Goal: Complete application form: Complete application form

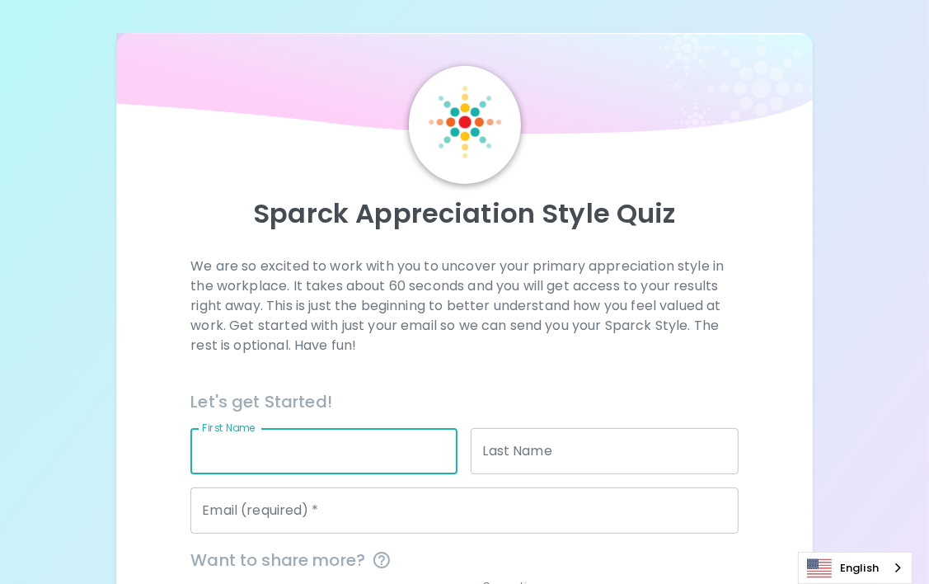
click at [346, 453] on input "First Name" at bounding box center [323, 451] width 267 height 46
type input "Wisanu"
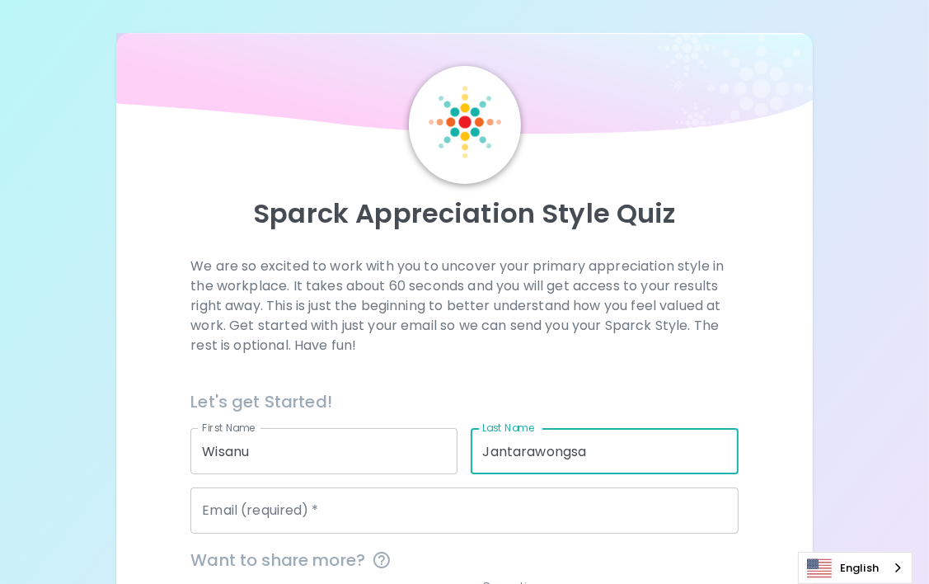
type input "Jantarawongsa"
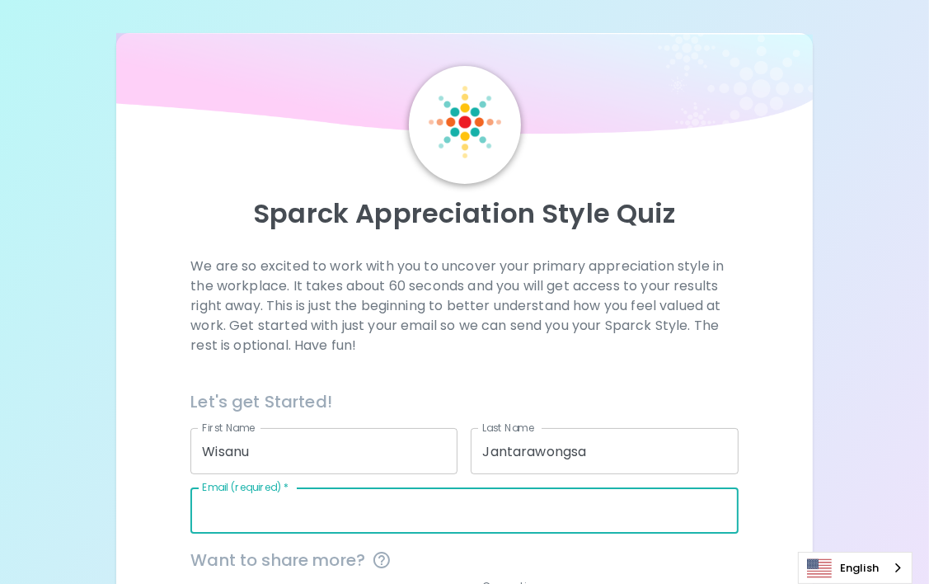
click at [340, 511] on input "Email (required)   *" at bounding box center [463, 510] width 547 height 46
type input "wis"
click at [537, 514] on input "wis" at bounding box center [463, 510] width 547 height 46
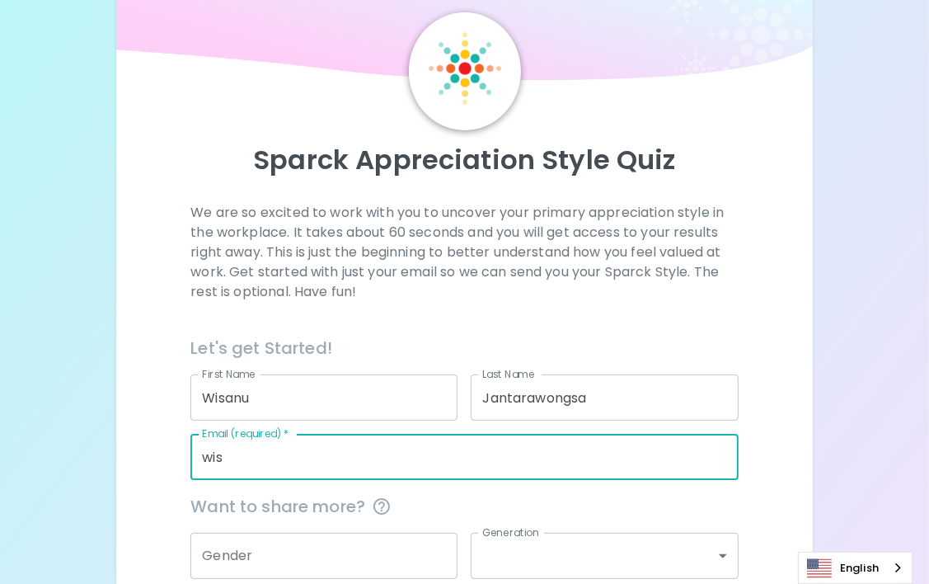
scroll to position [165, 0]
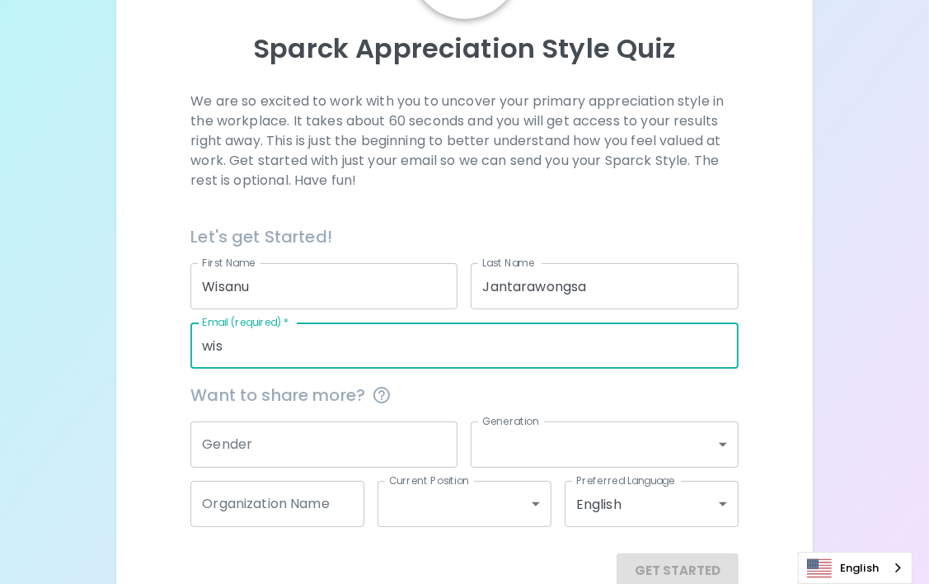
click at [346, 441] on input "Gender" at bounding box center [323, 444] width 267 height 46
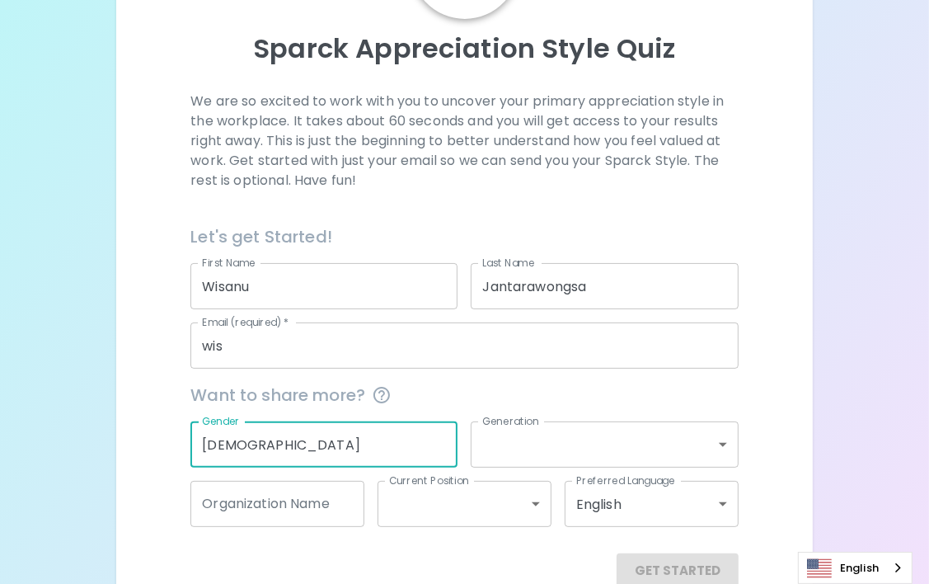
type input "[DEMOGRAPHIC_DATA]"
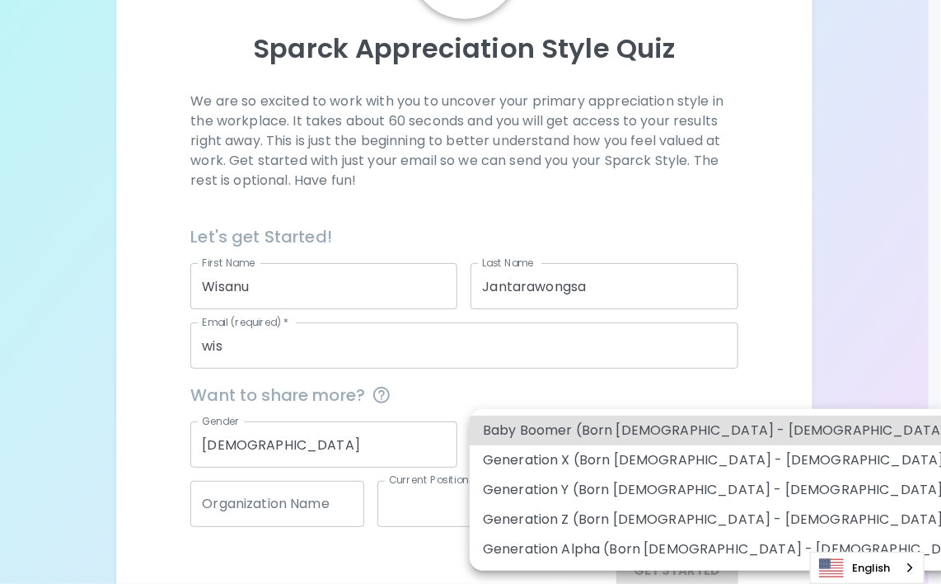
click at [537, 452] on body "Sparck Appreciation Style Quiz We are so excited to work with you to uncover yo…" at bounding box center [470, 227] width 941 height 785
click at [557, 460] on li "Generation X (Born [DEMOGRAPHIC_DATA] - [DEMOGRAPHIC_DATA])" at bounding box center [732, 460] width 524 height 30
type input "generation_x"
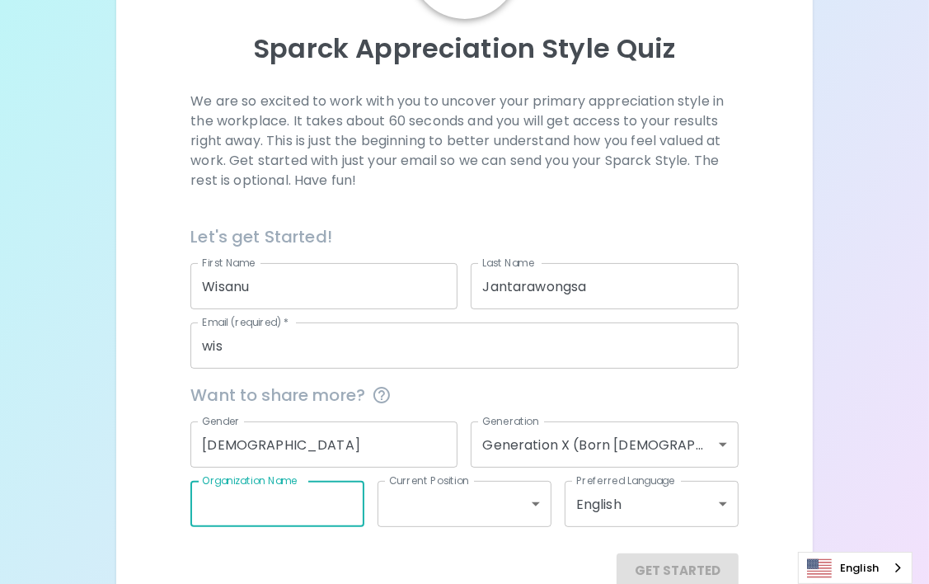
click at [316, 508] on input "Organization Name" at bounding box center [277, 503] width 174 height 46
type input "Slider Engineering"
click at [533, 505] on body "Sparck Appreciation Style Quiz We are so excited to work with you to uncover yo…" at bounding box center [470, 227] width 941 height 785
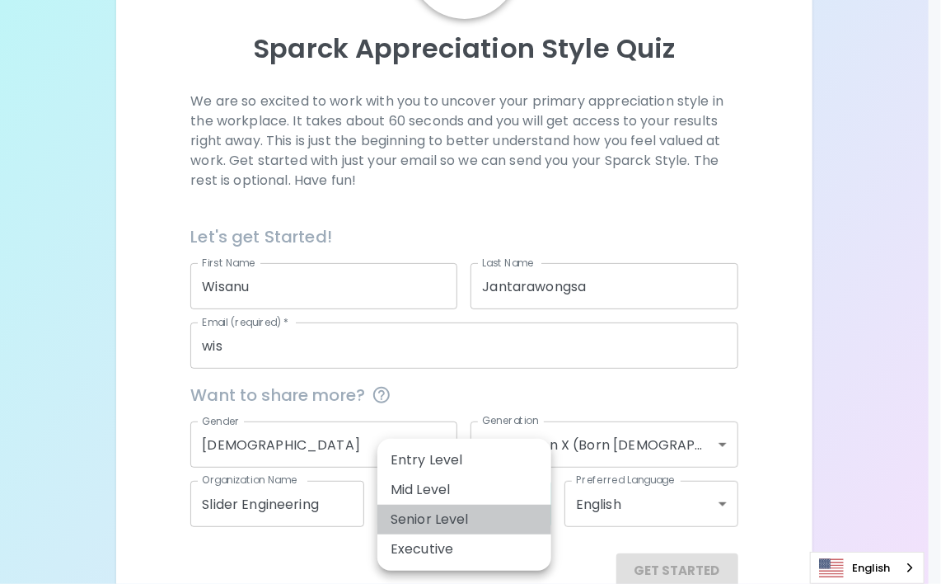
click at [468, 523] on li "Senior Level" at bounding box center [464, 519] width 174 height 30
type input "senior_level"
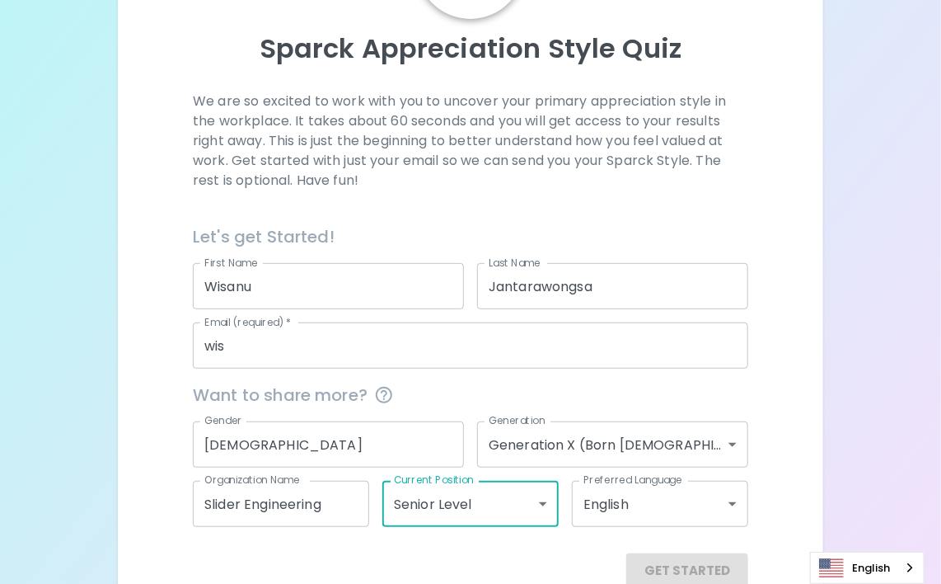
click at [722, 502] on body "Sparck Appreciation Style Quiz We are so excited to work with you to uncover yo…" at bounding box center [470, 227] width 941 height 785
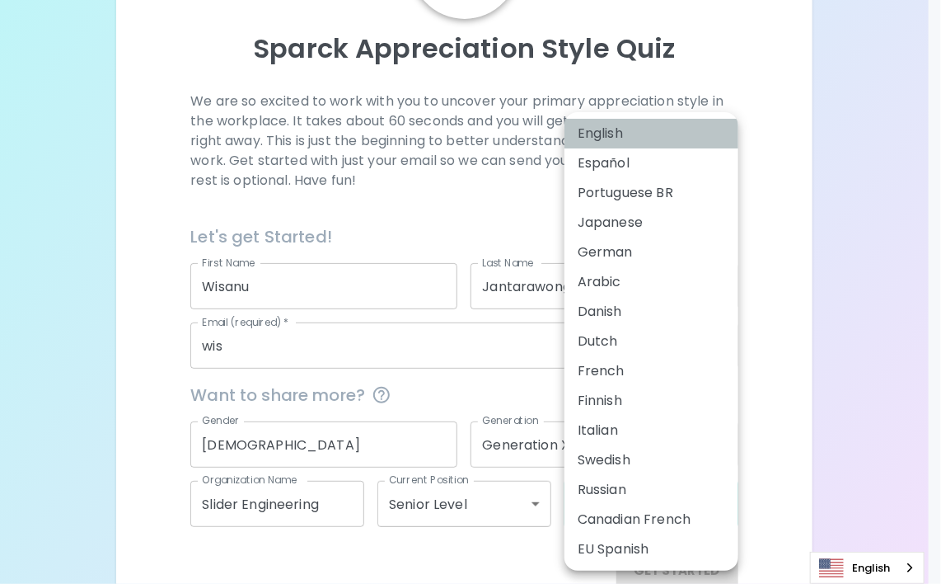
click at [626, 141] on li "English" at bounding box center [652, 134] width 174 height 30
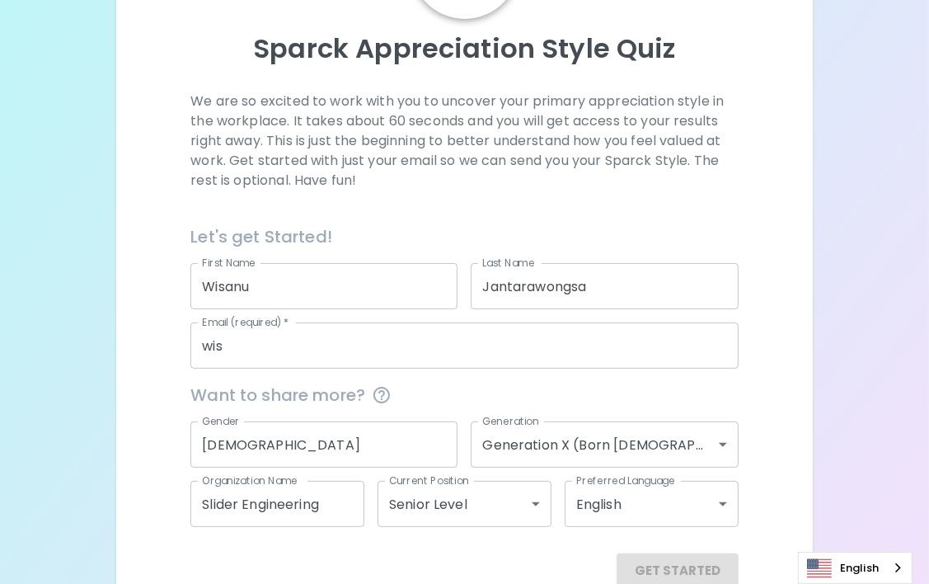
click at [812, 465] on div "Sparck Appreciation Style Quiz We are so excited to work with you to uncover yo…" at bounding box center [464, 244] width 696 height 752
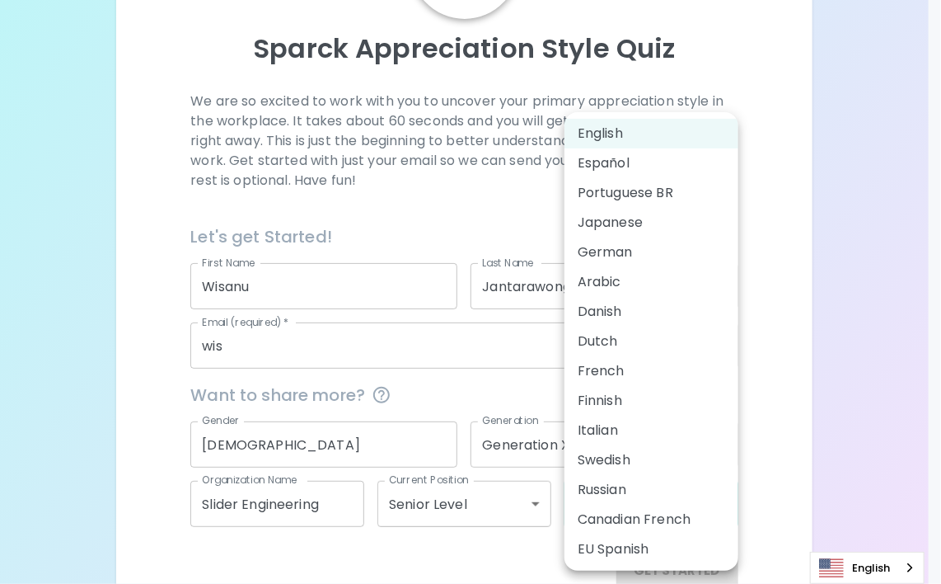
click at [726, 510] on body "Sparck Appreciation Style Quiz We are so excited to work with you to uncover yo…" at bounding box center [470, 227] width 941 height 785
click at [726, 510] on li "Canadian French" at bounding box center [652, 519] width 174 height 30
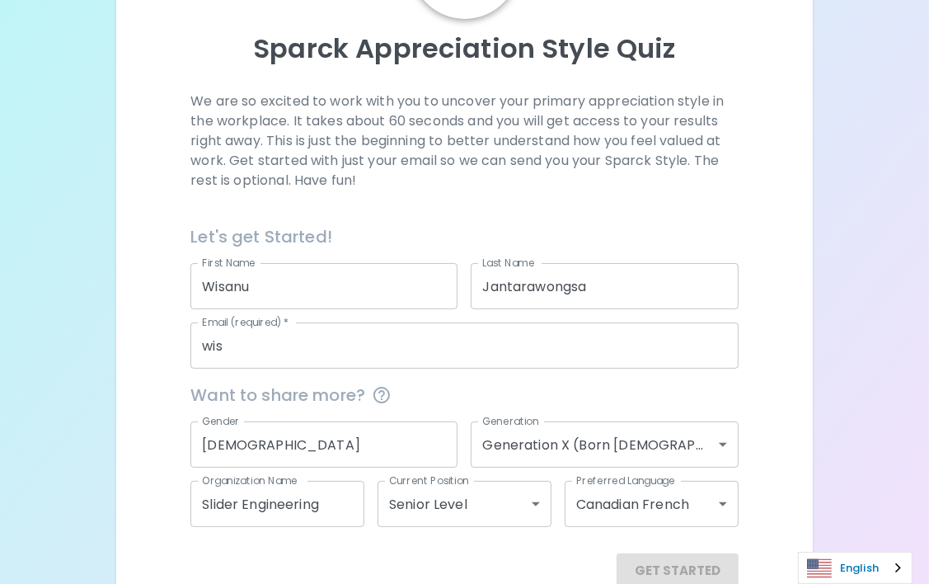
click at [870, 555] on link "English" at bounding box center [855, 567] width 113 height 30
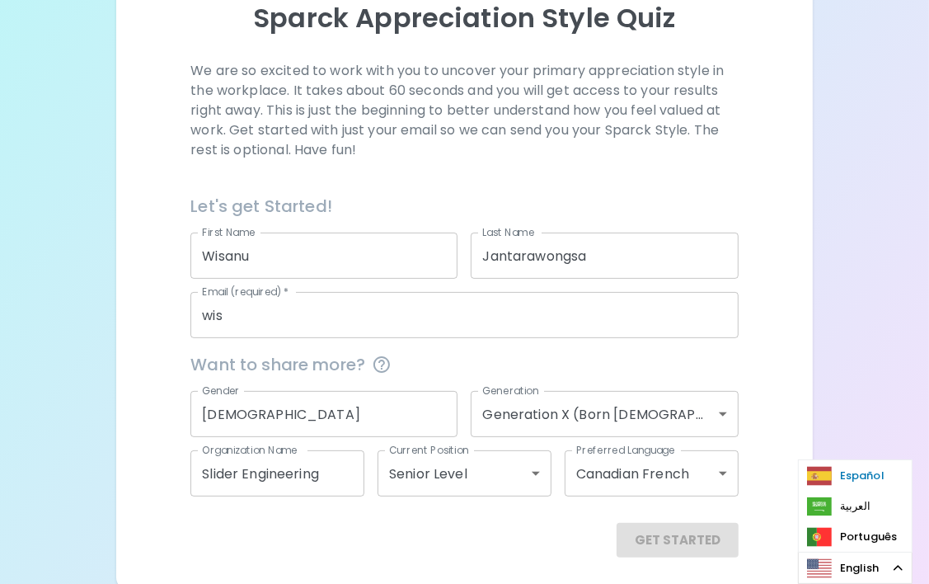
scroll to position [201, 0]
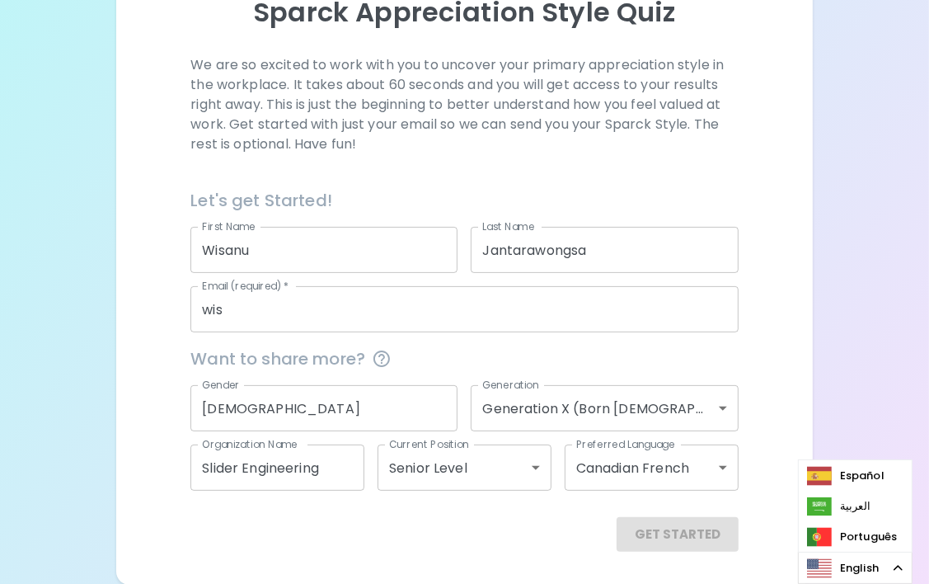
click at [844, 401] on div "Sparck Appreciation Style Quiz We are so excited to work with you to uncover yo…" at bounding box center [464, 191] width 929 height 785
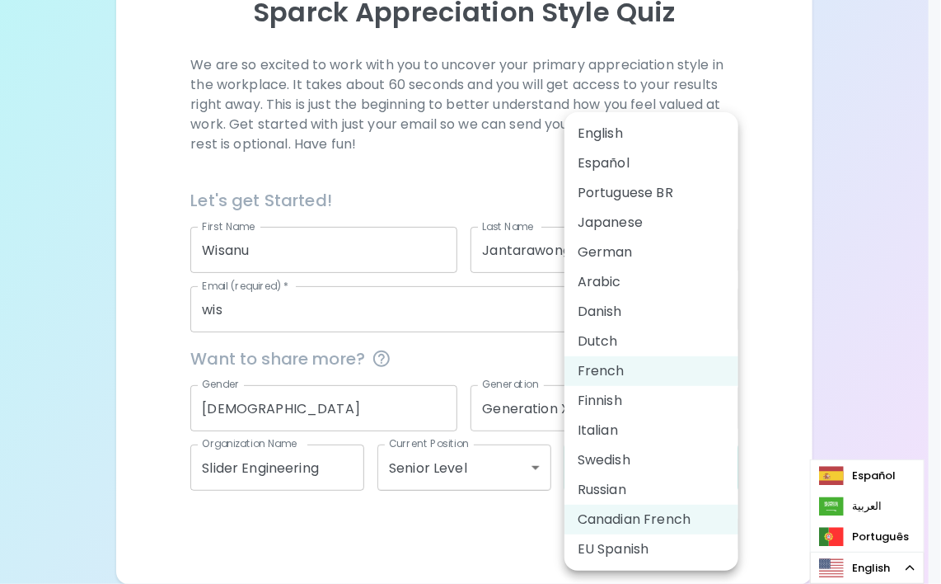
click at [729, 459] on body "Sparck Appreciation Style Quiz We are so excited to work with you to uncover yo…" at bounding box center [470, 191] width 941 height 785
click at [612, 138] on li "English" at bounding box center [652, 134] width 174 height 30
type input "en"
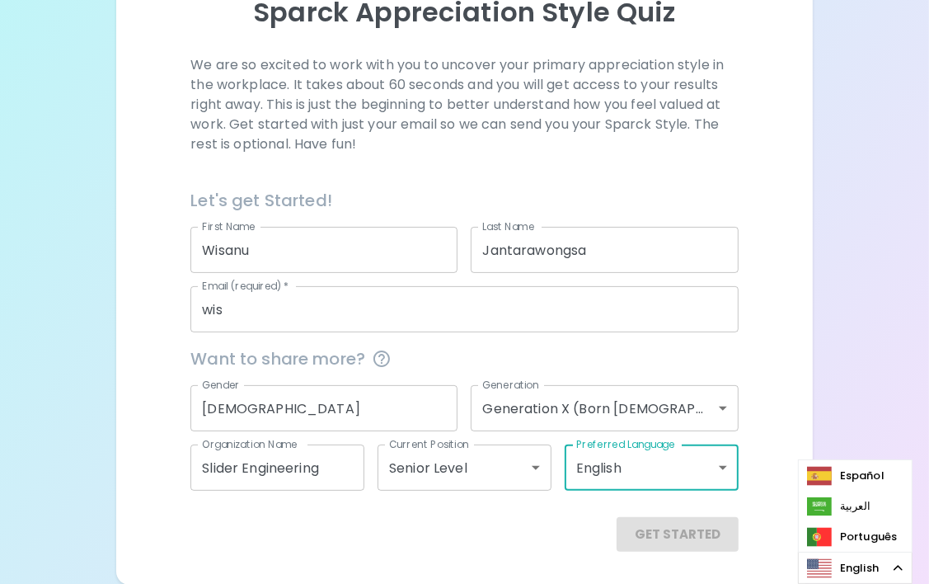
click at [761, 501] on div "We are so excited to work with you to uncover your primary appreciation style i…" at bounding box center [464, 303] width 657 height 496
click at [839, 564] on link "English" at bounding box center [855, 567] width 113 height 30
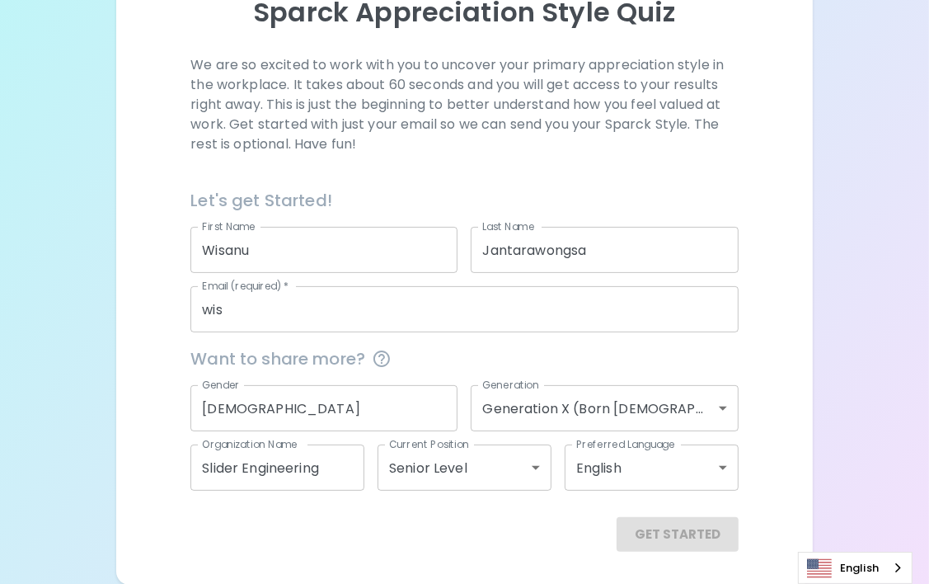
click at [851, 489] on div "Sparck Appreciation Style Quiz We are so excited to work with you to uncover yo…" at bounding box center [464, 191] width 929 height 785
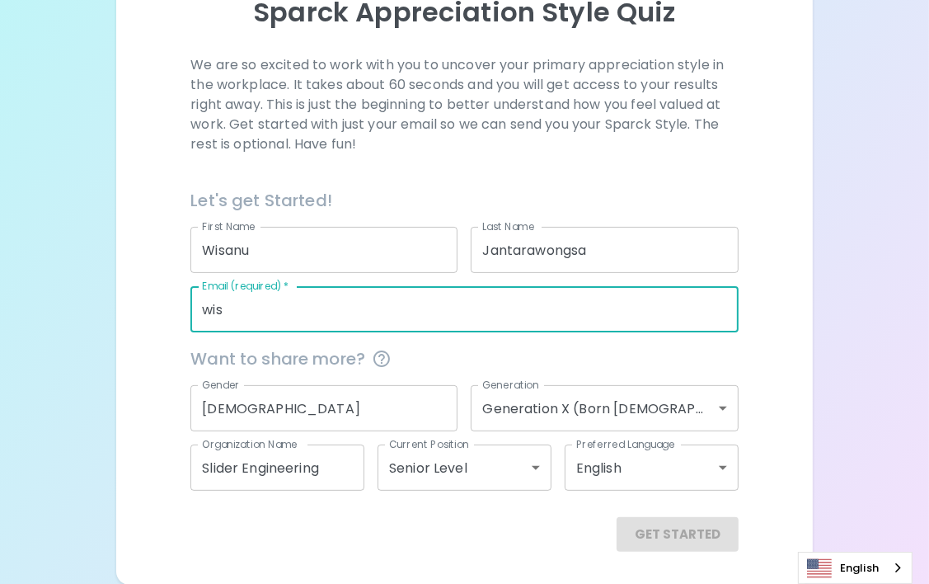
click at [279, 316] on input "wis" at bounding box center [463, 309] width 547 height 46
type input "[EMAIL_ADDRESS][DOMAIN_NAME]"
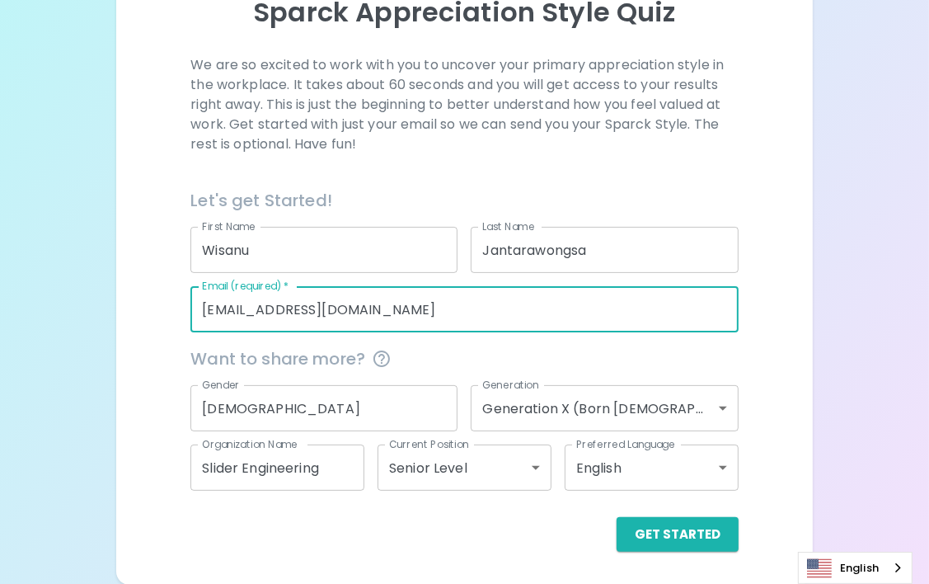
click at [821, 419] on div "Sparck Appreciation Style Quiz We are so excited to work with you to uncover yo…" at bounding box center [464, 191] width 929 height 785
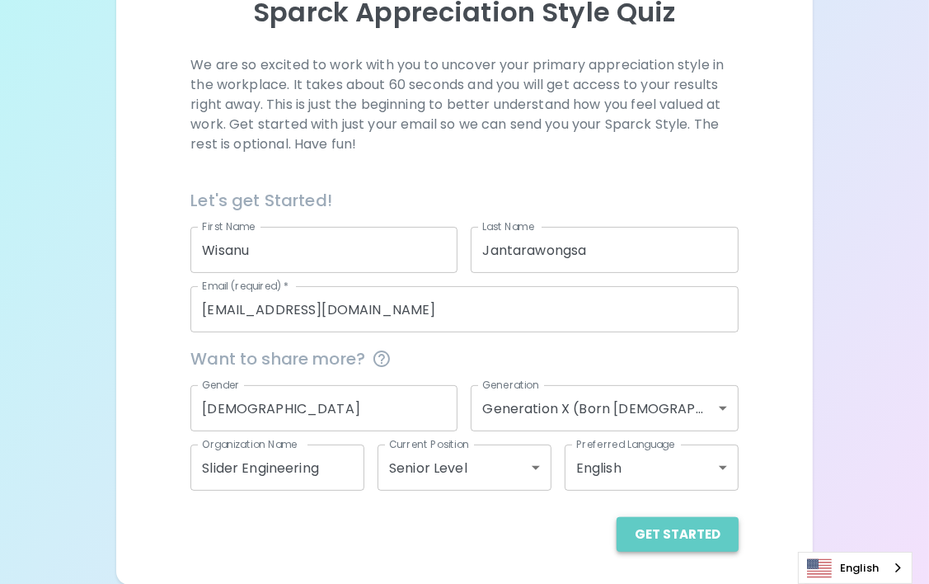
click at [692, 533] on button "Get Started" at bounding box center [677, 534] width 122 height 35
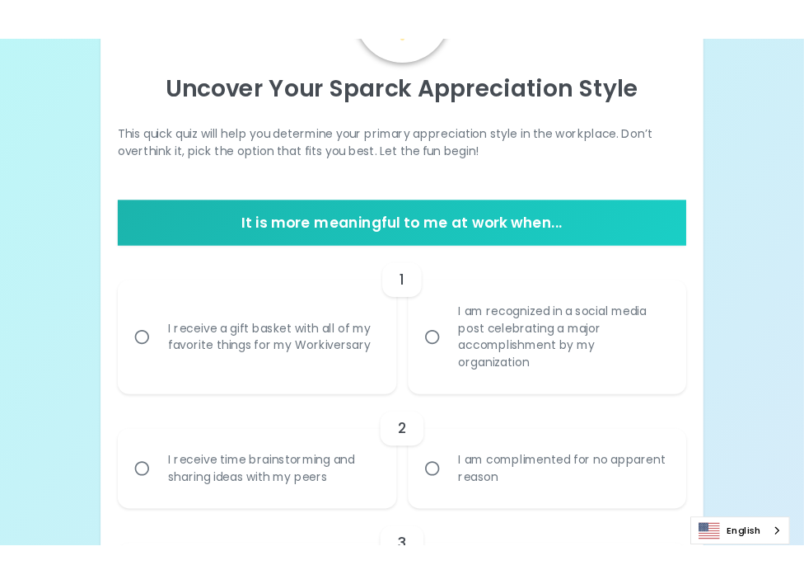
scroll to position [119, 0]
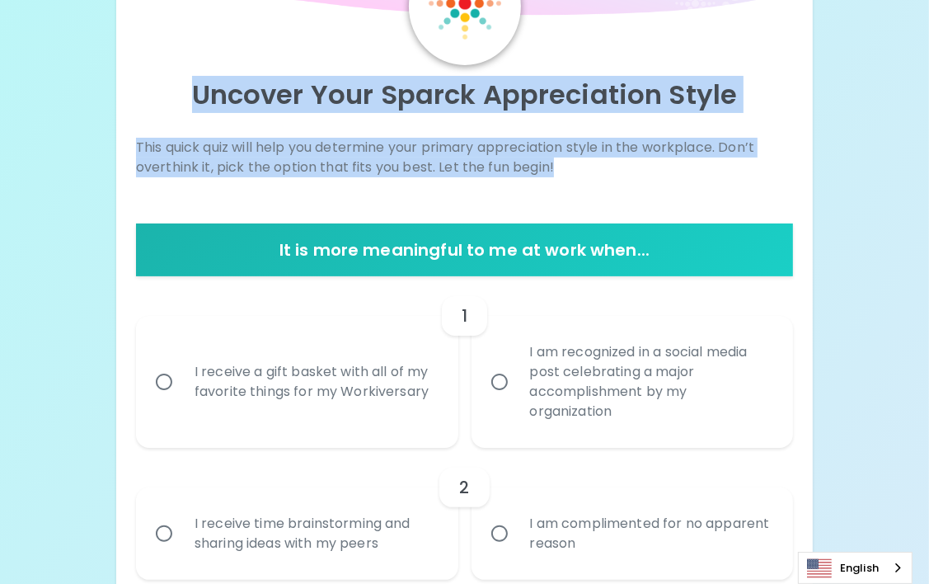
drag, startPoint x: 198, startPoint y: 87, endPoint x: 607, endPoint y: 185, distance: 420.4
copy div "Uncover Your Sparck Appreciation Style This quick quiz will help you determine …"
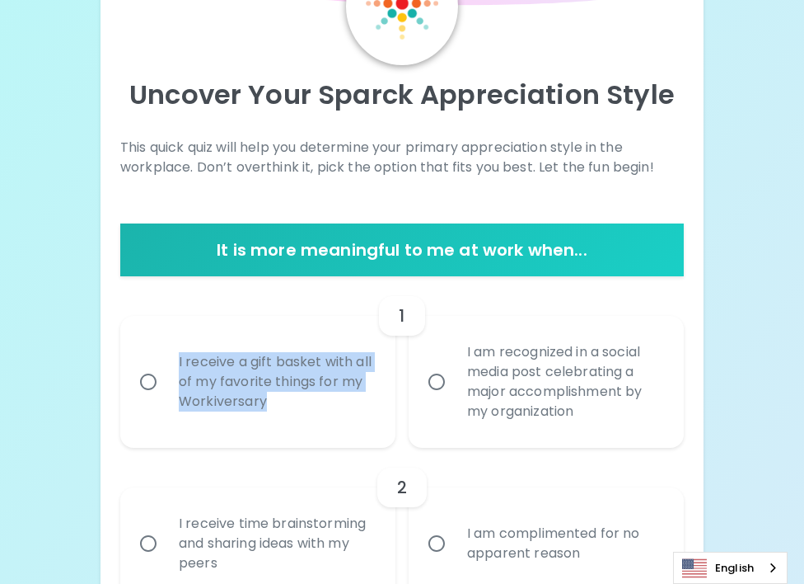
drag, startPoint x: 176, startPoint y: 348, endPoint x: 302, endPoint y: 415, distance: 143.1
click at [302, 415] on div "I receive a gift basket with all of my favorite things for my Workiversary" at bounding box center [276, 381] width 221 height 99
copy div "I receive a gift basket with all of my favorite things for my Workiversary"
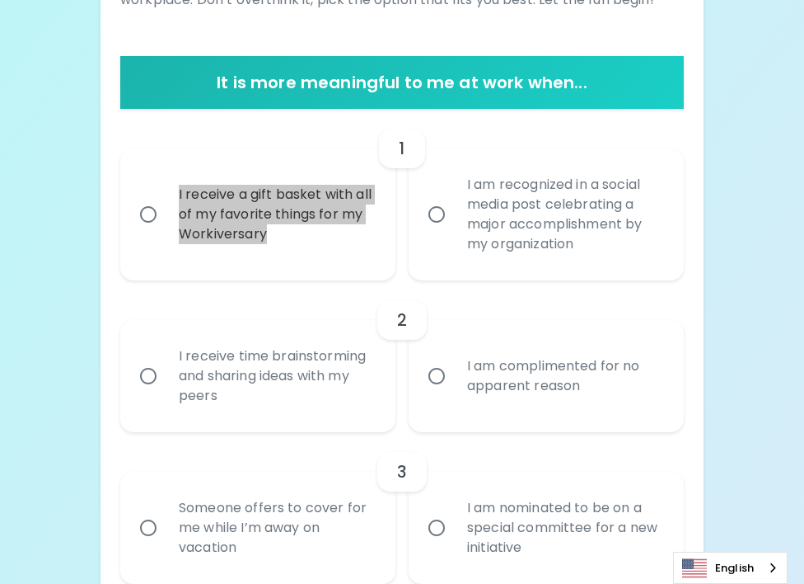
scroll to position [284, 0]
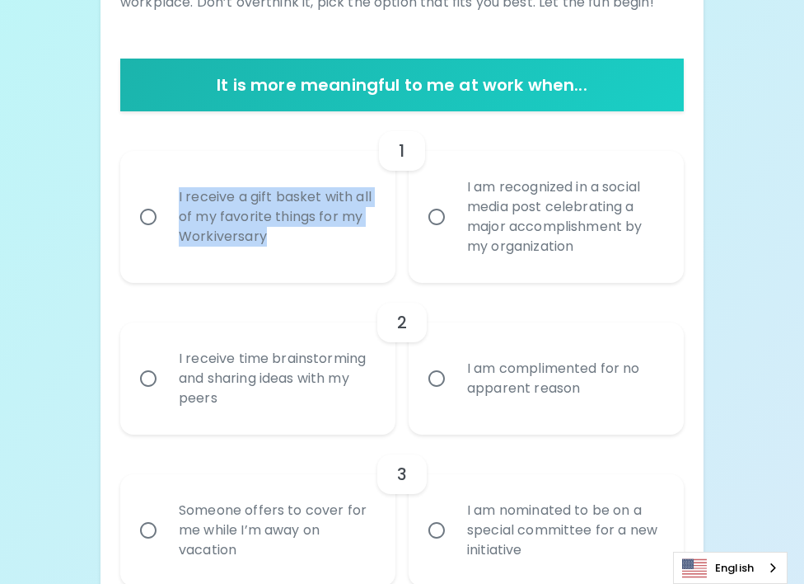
click at [152, 209] on input "I receive a gift basket with all of my favorite things for my Workiversary" at bounding box center [148, 216] width 35 height 35
radio input "true"
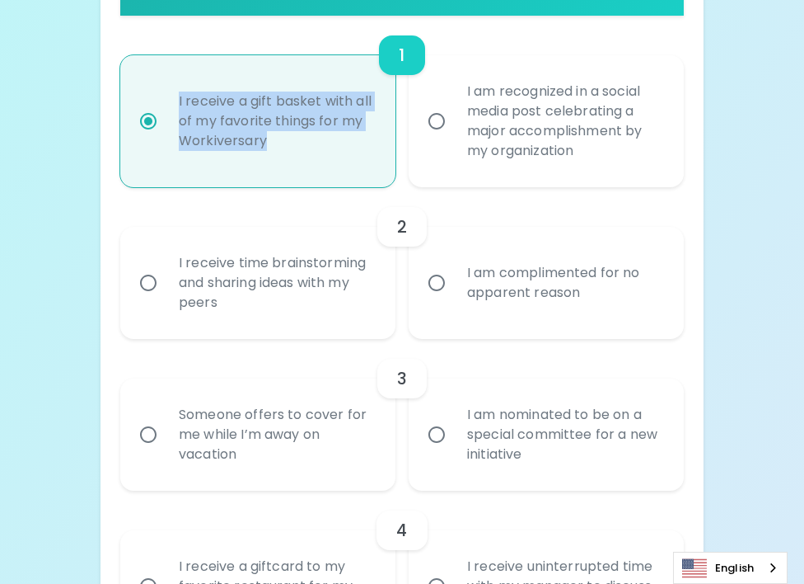
scroll to position [415, 0]
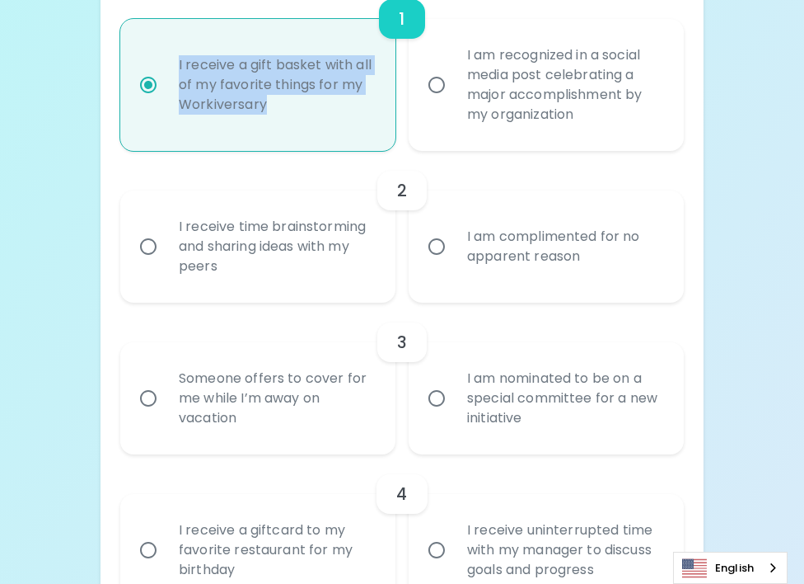
click at [152, 246] on input "I receive time brainstorming and sharing ideas with my peers" at bounding box center [148, 246] width 35 height 35
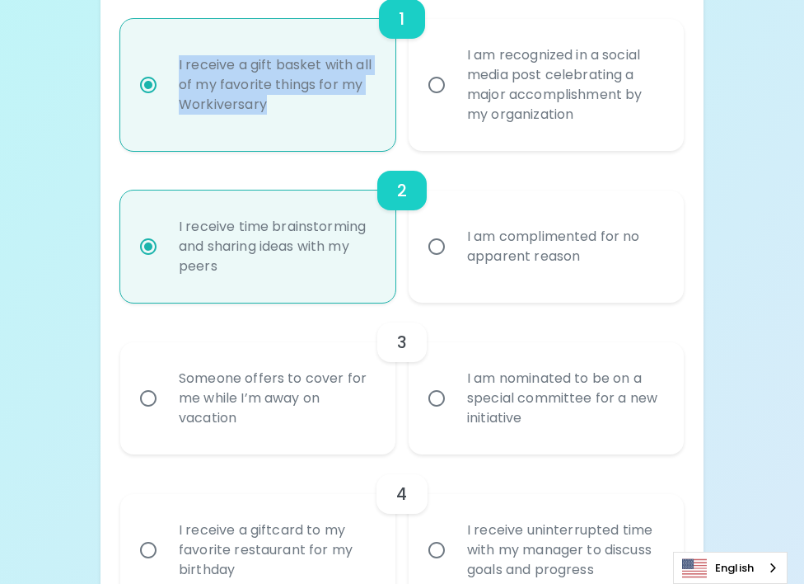
scroll to position [547, 0]
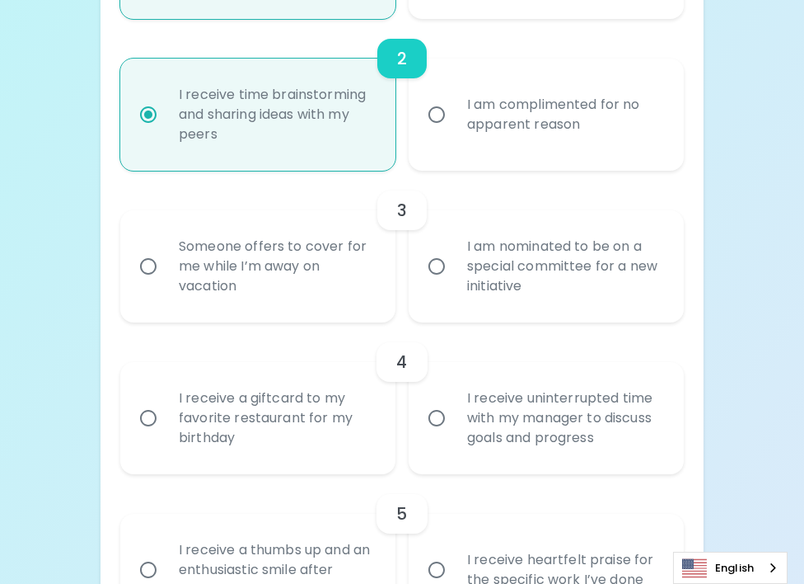
radio input "true"
click at [152, 273] on input "Someone offers to cover for me while I’m away on vacation" at bounding box center [148, 266] width 35 height 35
radio input "false"
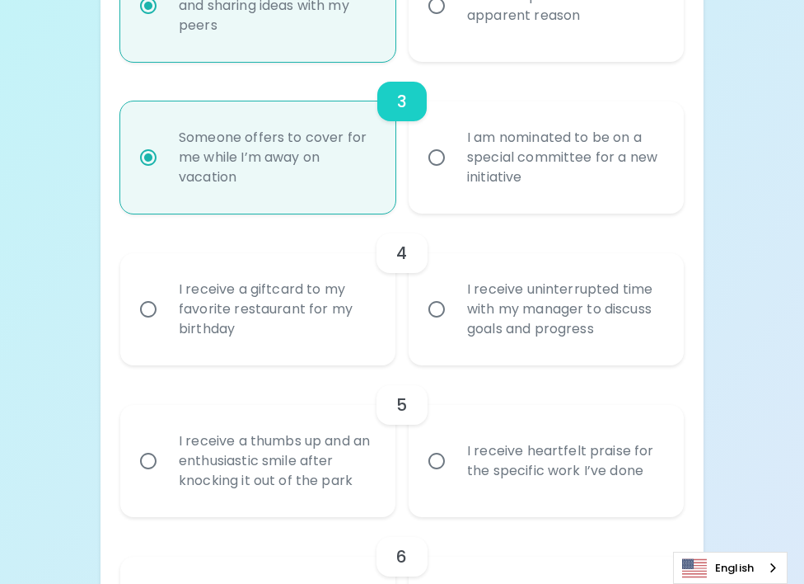
scroll to position [679, 0]
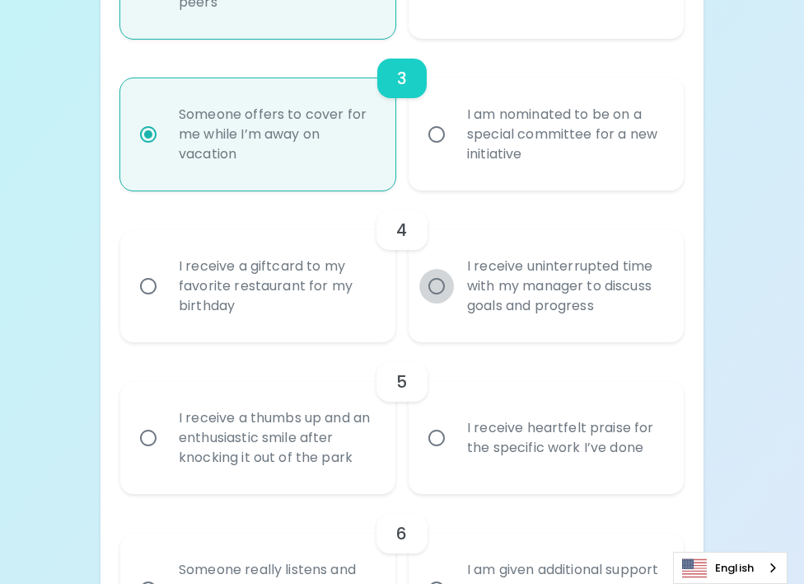
radio input "true"
click at [435, 280] on input "I receive uninterrupted time with my manager to discuss goals and progress" at bounding box center [436, 286] width 35 height 35
radio input "false"
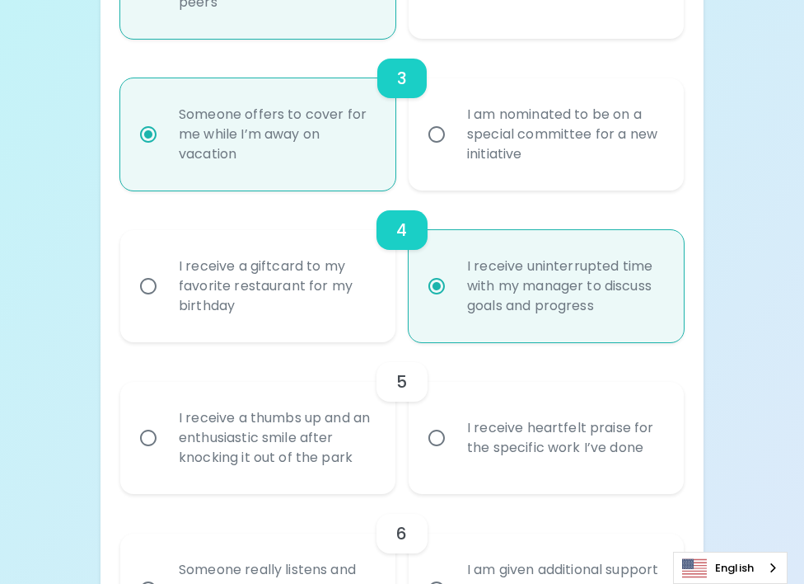
scroll to position [811, 0]
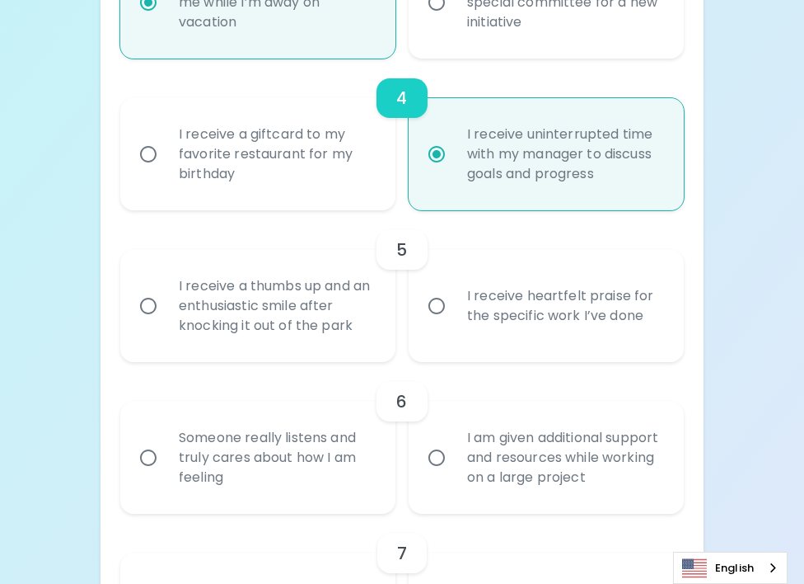
radio input "true"
click at [441, 303] on input "I receive heartfelt praise for the specific work I’ve done" at bounding box center [436, 305] width 35 height 35
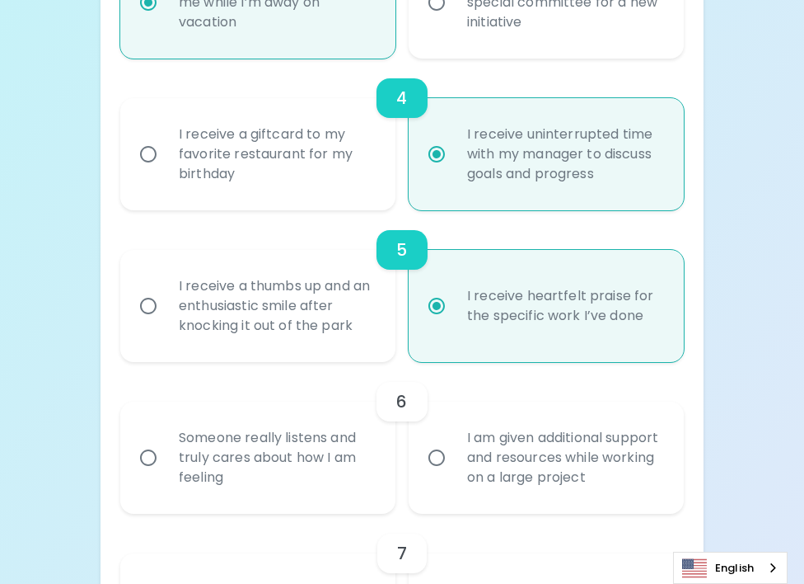
radio input "false"
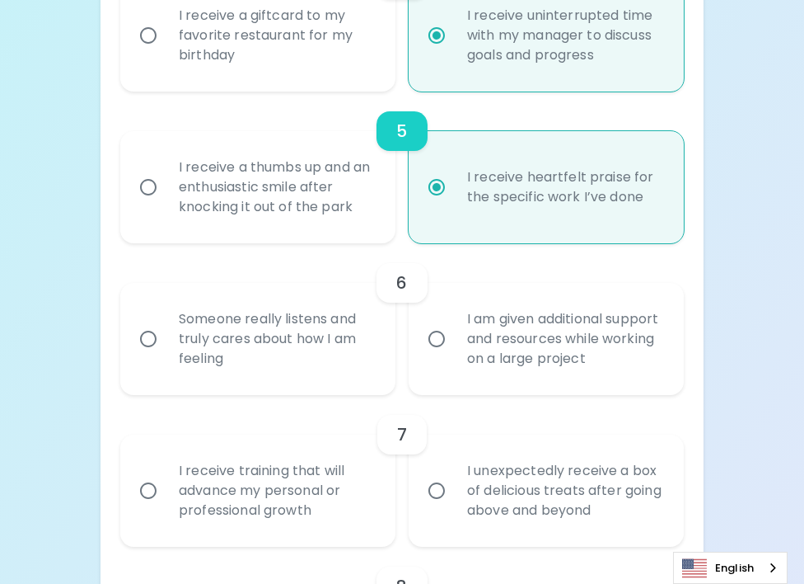
scroll to position [943, 0]
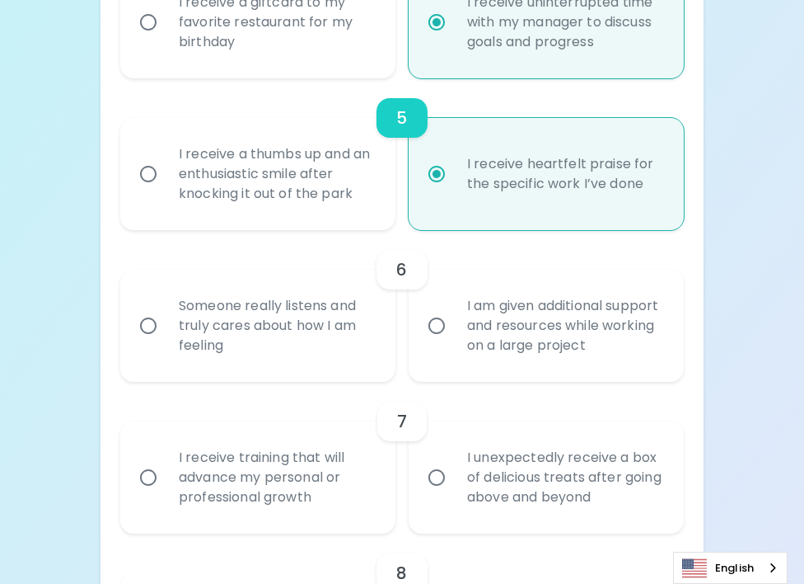
radio input "true"
click at [438, 323] on input "I am given additional support and resources while working on a large project" at bounding box center [436, 325] width 35 height 35
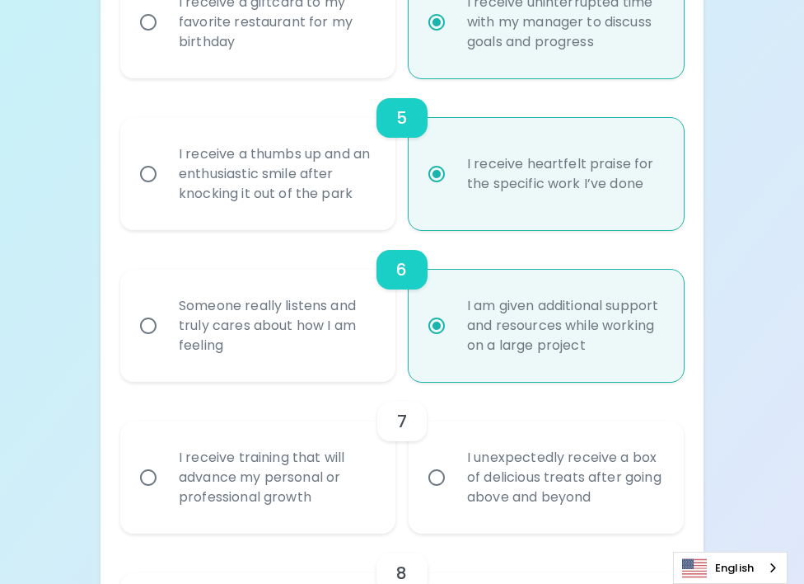
radio input "false"
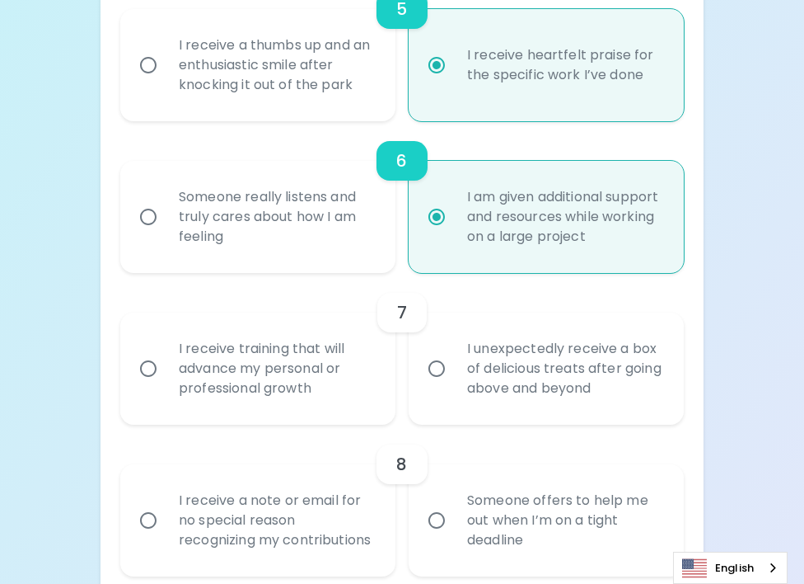
scroll to position [1075, 0]
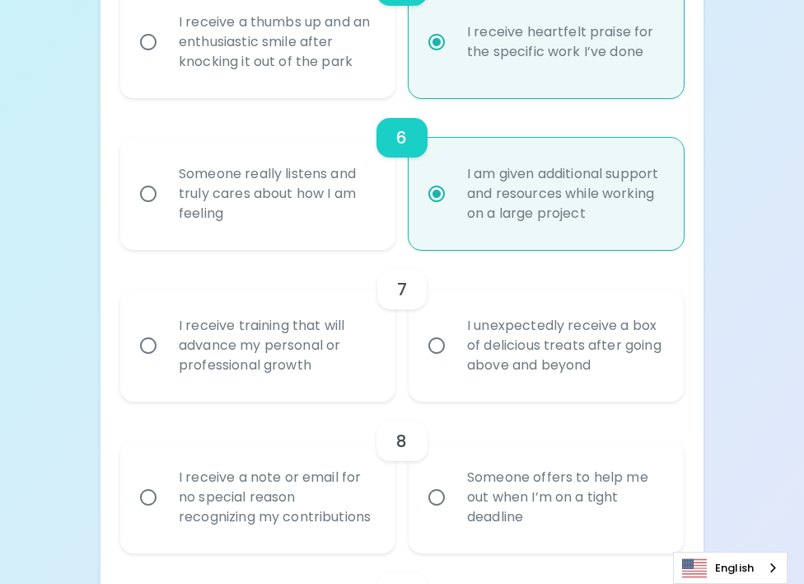
radio input "true"
click at [152, 347] on input "I receive training that will advance my personal or professional growth" at bounding box center [148, 345] width 35 height 35
radio input "false"
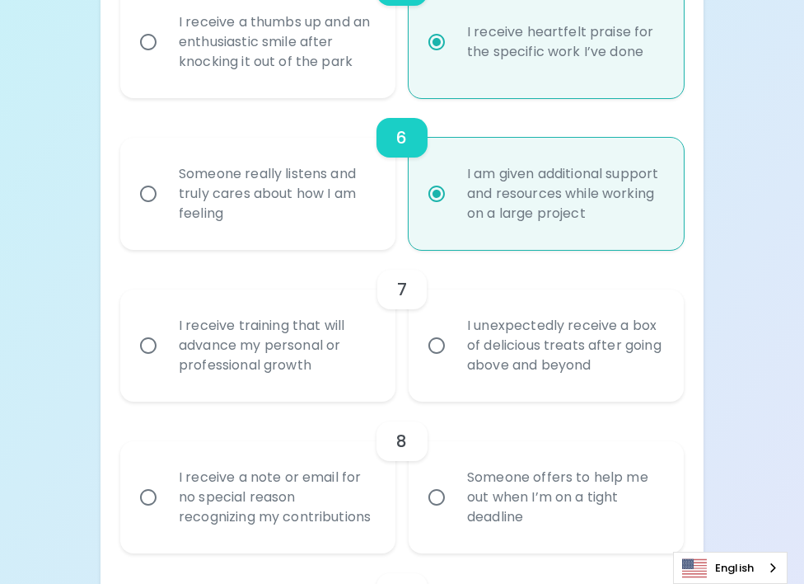
radio input "false"
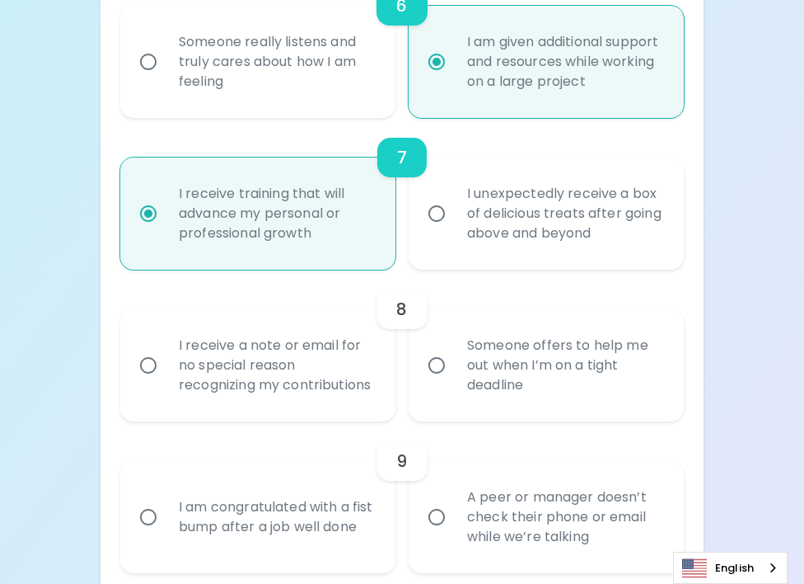
scroll to position [1289, 0]
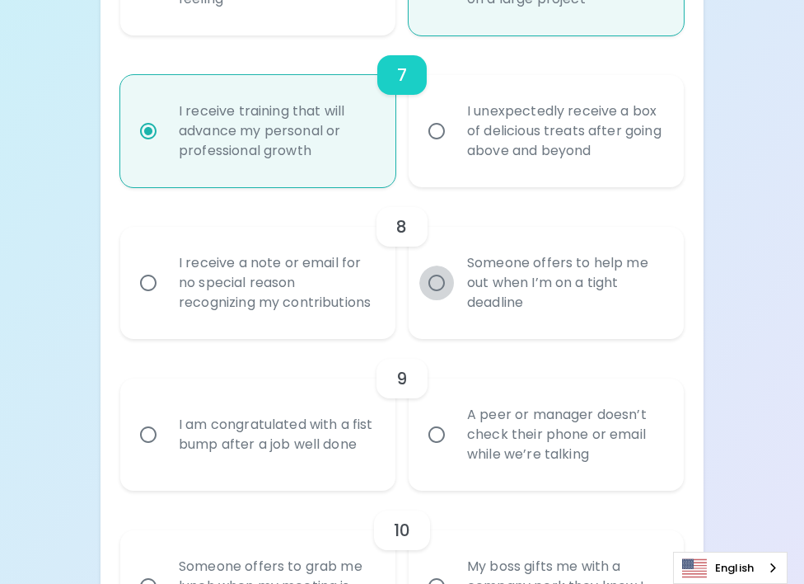
radio input "true"
click at [433, 291] on input "Someone offers to help me out when I’m on a tight deadline" at bounding box center [436, 282] width 35 height 35
radio input "false"
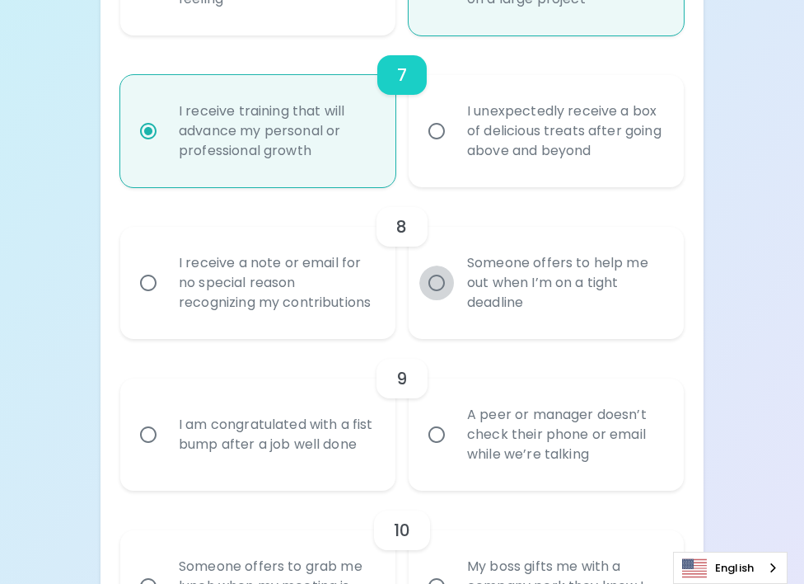
radio input "false"
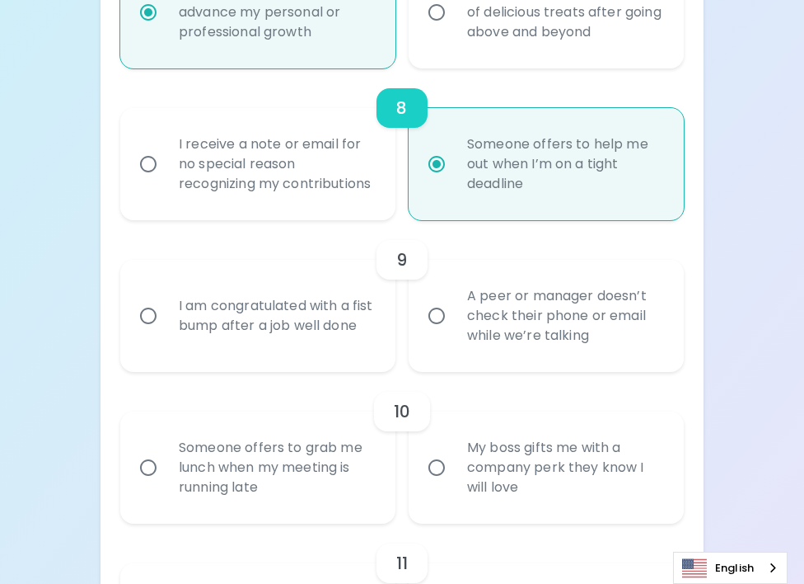
scroll to position [1421, 0]
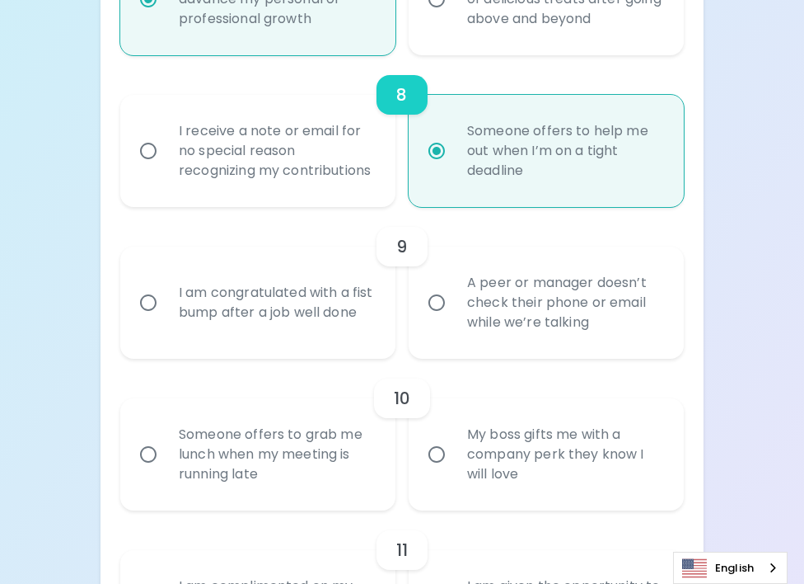
radio input "true"
click at [149, 320] on input "I am congratulated with a fist bump after a job well done" at bounding box center [148, 302] width 35 height 35
radio input "false"
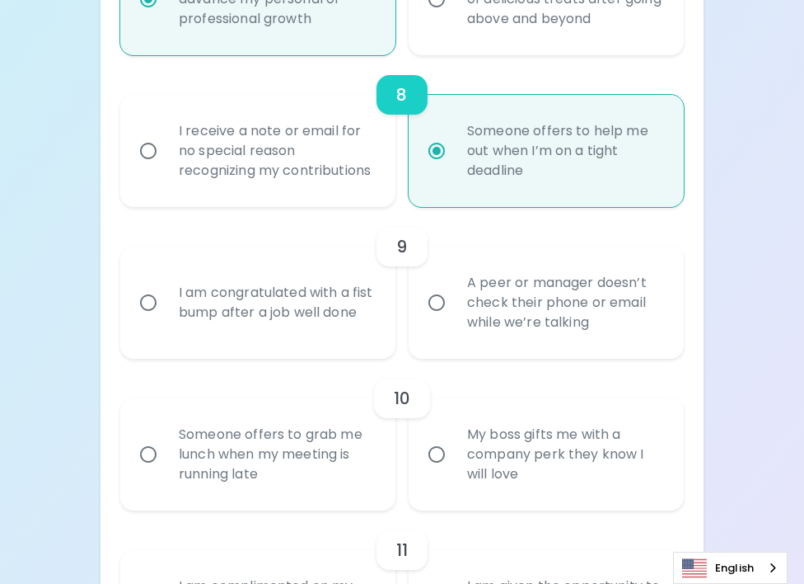
radio input "false"
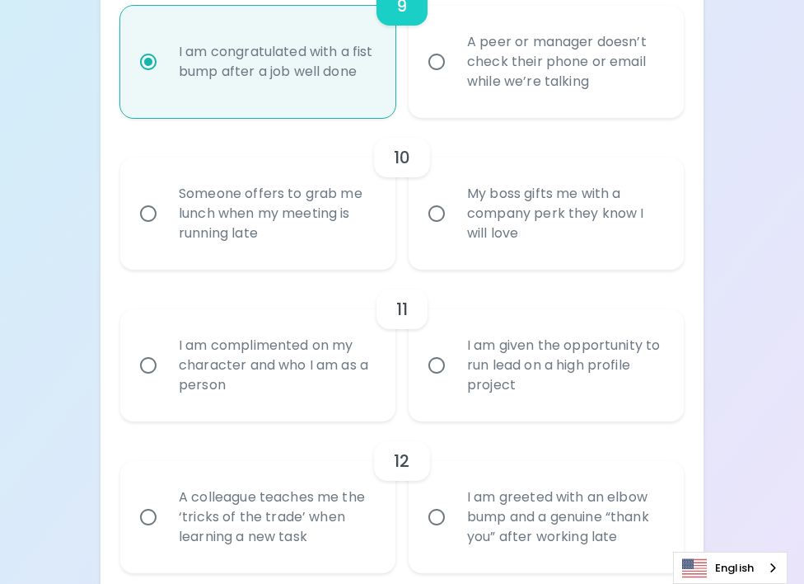
scroll to position [1635, 0]
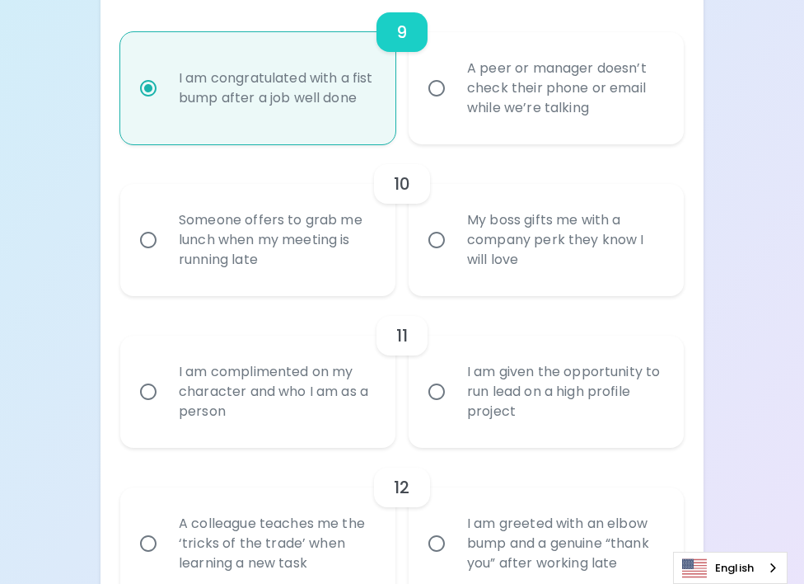
radio input "true"
click at [439, 257] on input "My boss gifts me with a company perk they know I will love" at bounding box center [436, 240] width 35 height 35
radio input "false"
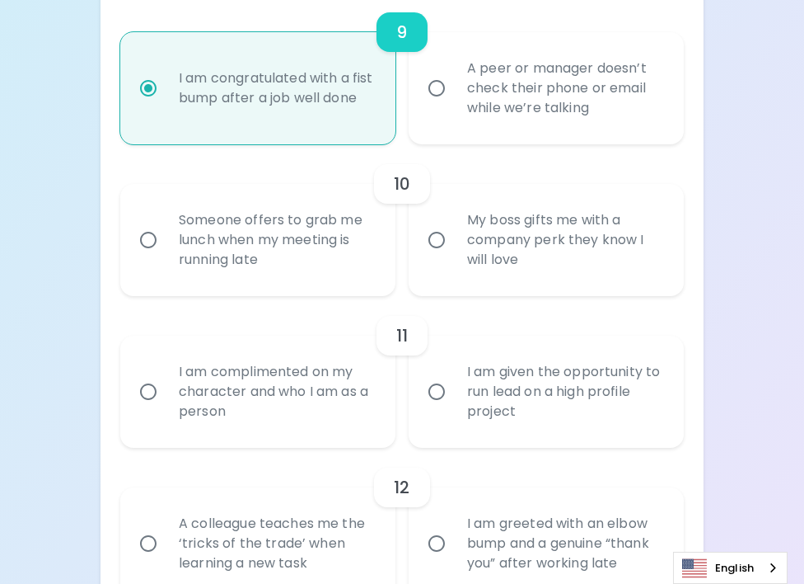
radio input "false"
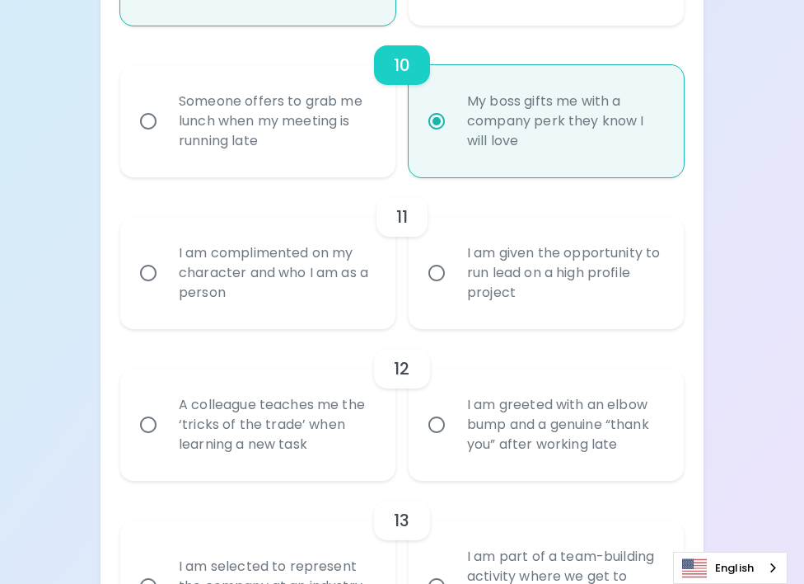
scroll to position [1767, 0]
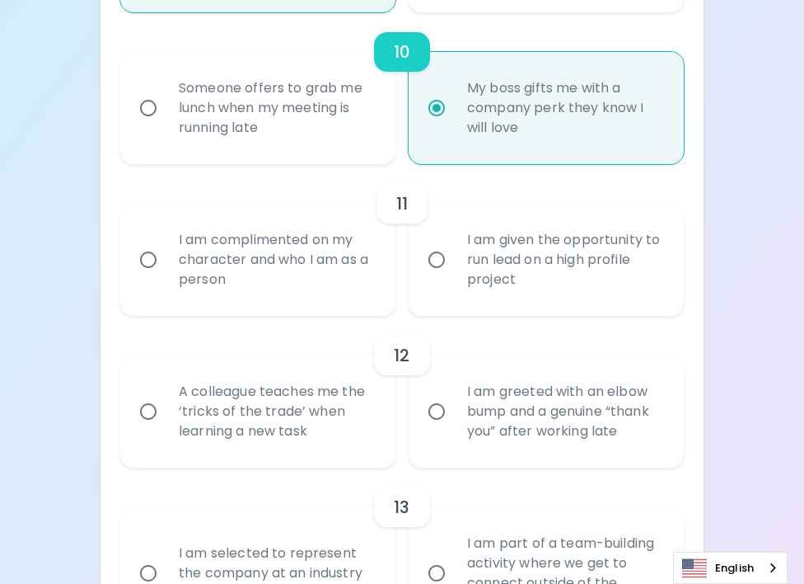
radio input "true"
click at [162, 274] on input "I am complimented on my character and who I am as a person" at bounding box center [148, 259] width 35 height 35
radio input "false"
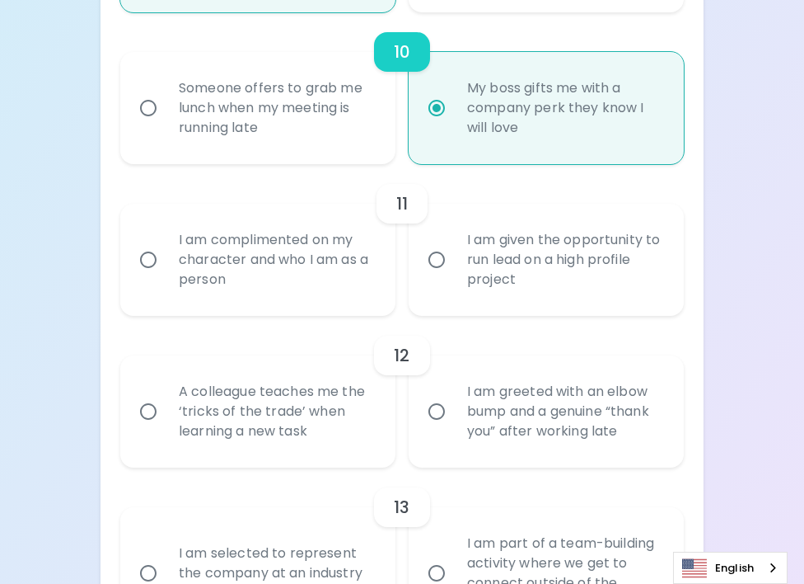
radio input "false"
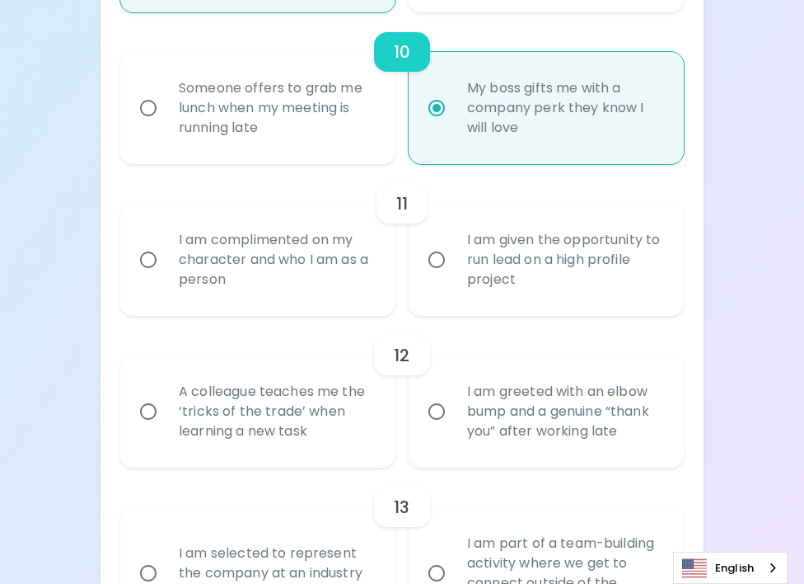
radio input "false"
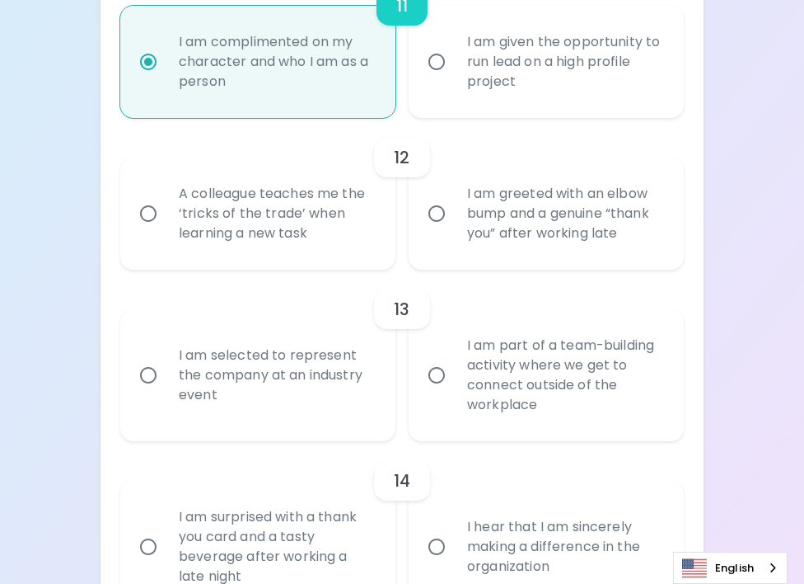
scroll to position [1935, 0]
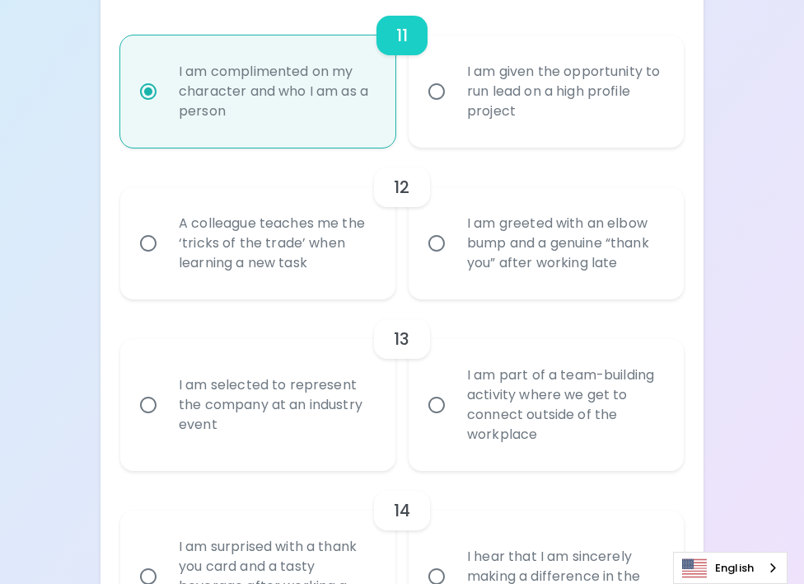
radio input "true"
click at [189, 264] on div "A colleague teaches me the ‘tricks of the trade’ when learning a new task" at bounding box center [276, 243] width 221 height 99
click at [166, 260] on input "A colleague teaches me the ‘tricks of the trade’ when learning a new task" at bounding box center [148, 243] width 35 height 35
radio input "false"
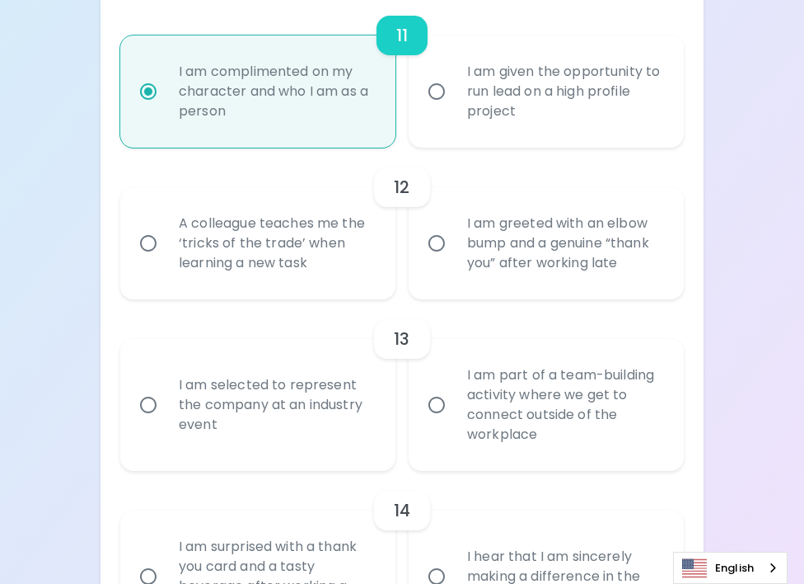
radio input "false"
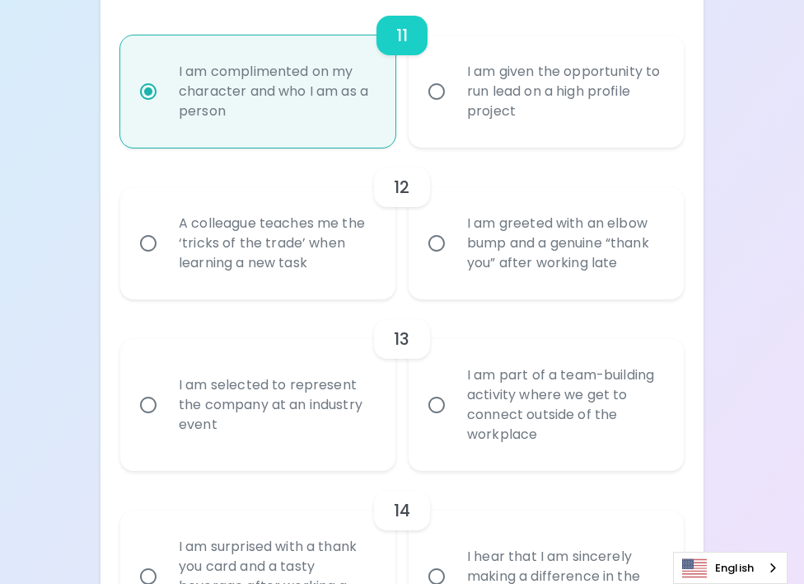
radio input "false"
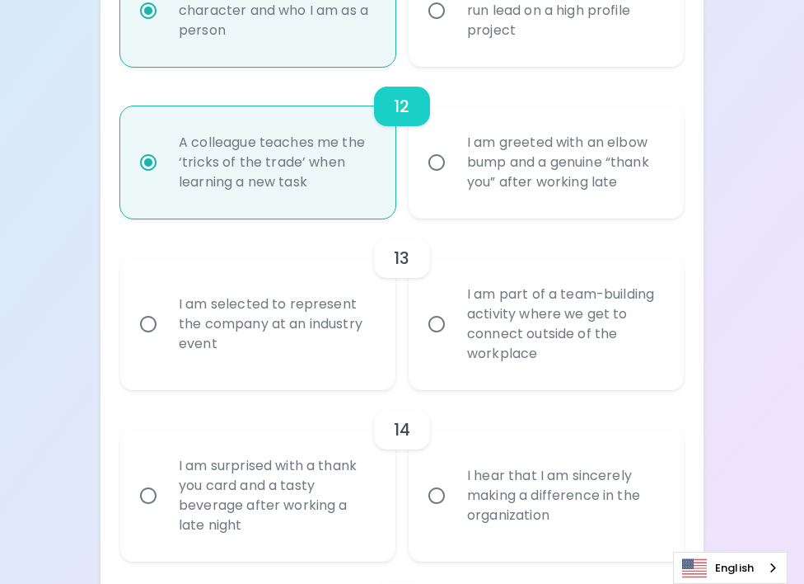
scroll to position [2067, 0]
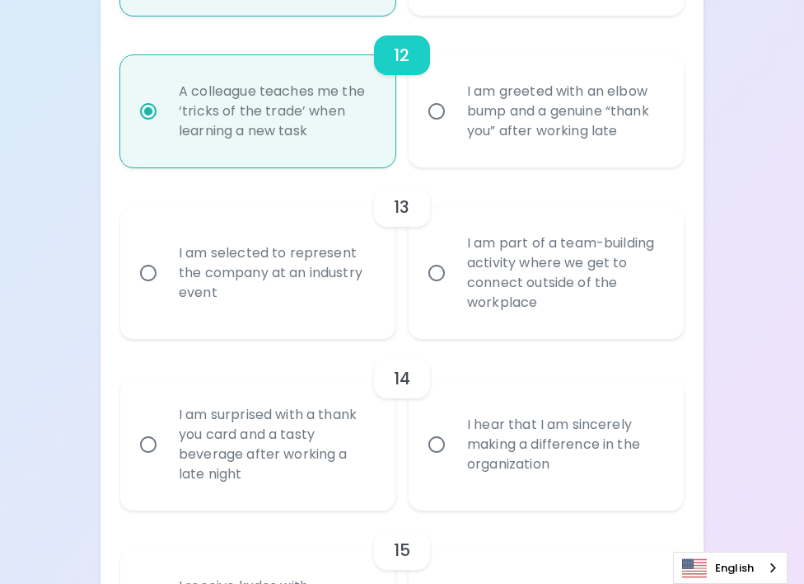
radio input "true"
click at [434, 290] on input "I am part of a team-building activity where we get to connect outside of the wo…" at bounding box center [436, 272] width 35 height 35
radio input "false"
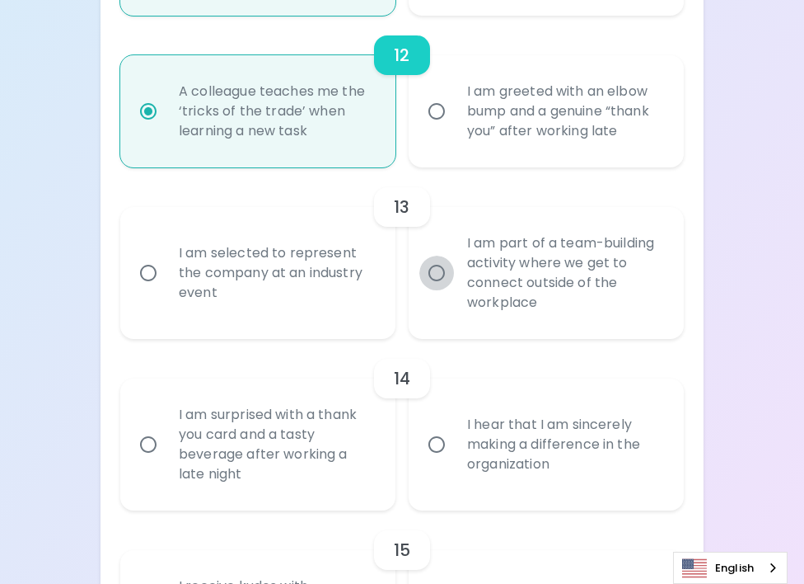
radio input "false"
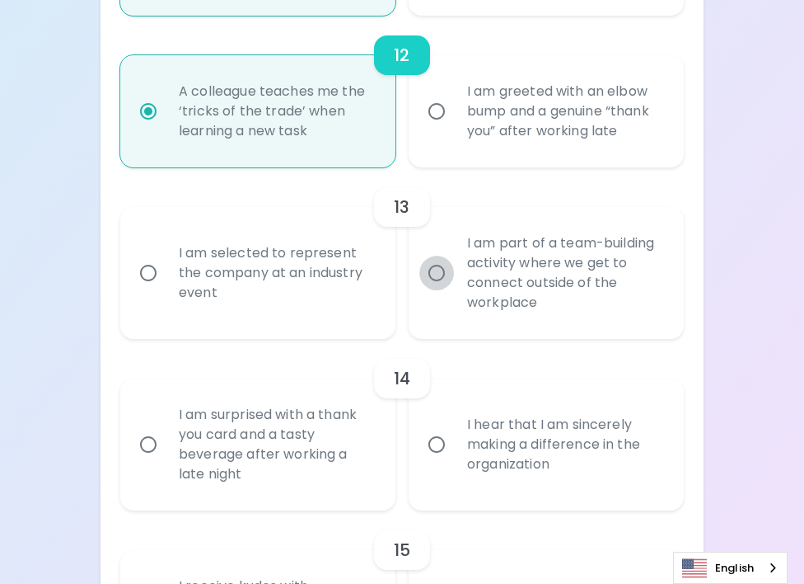
radio input "false"
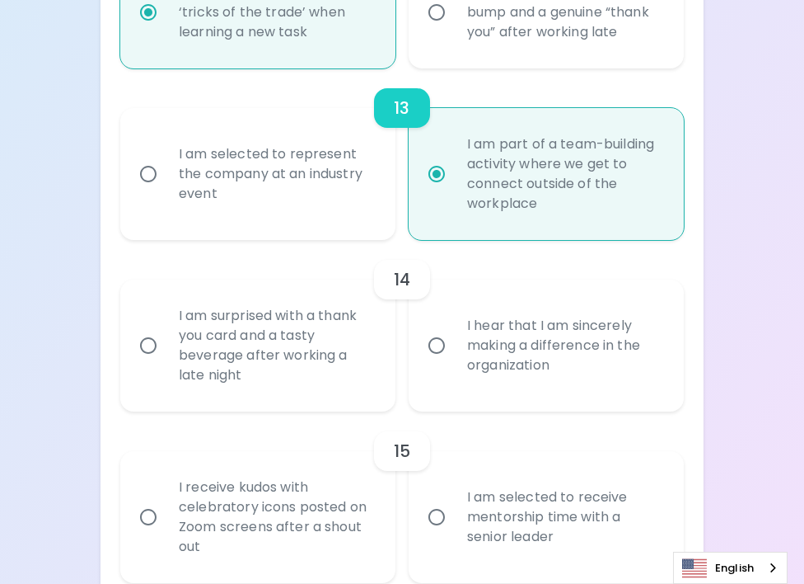
scroll to position [2199, 0]
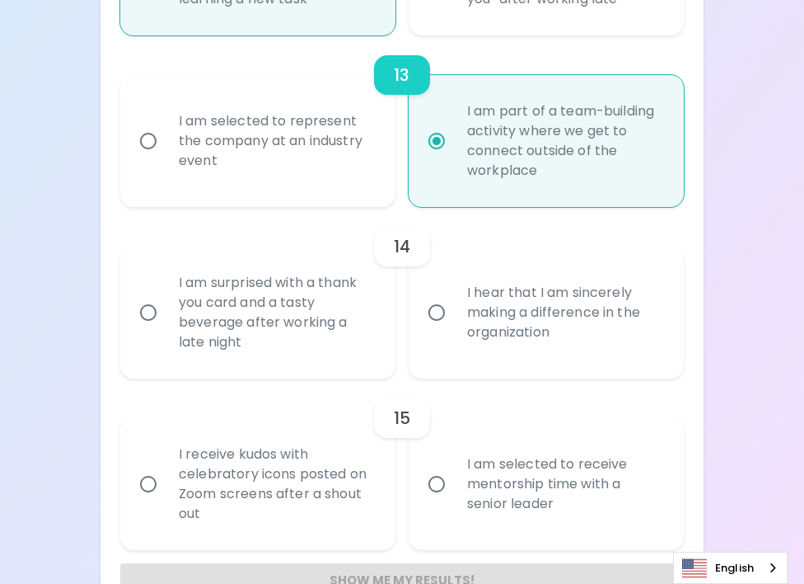
radio input "true"
click at [433, 327] on input "I hear that I am sincerely making a difference in the organization" at bounding box center [436, 312] width 35 height 35
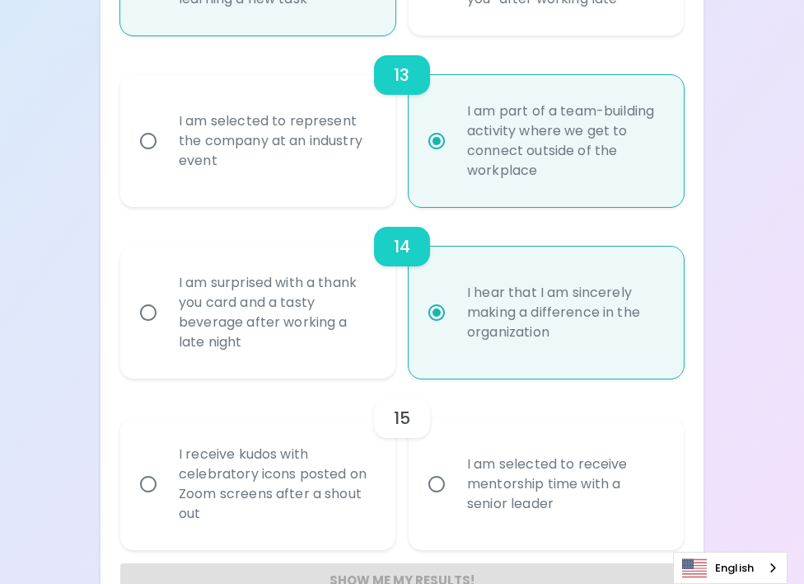
radio input "false"
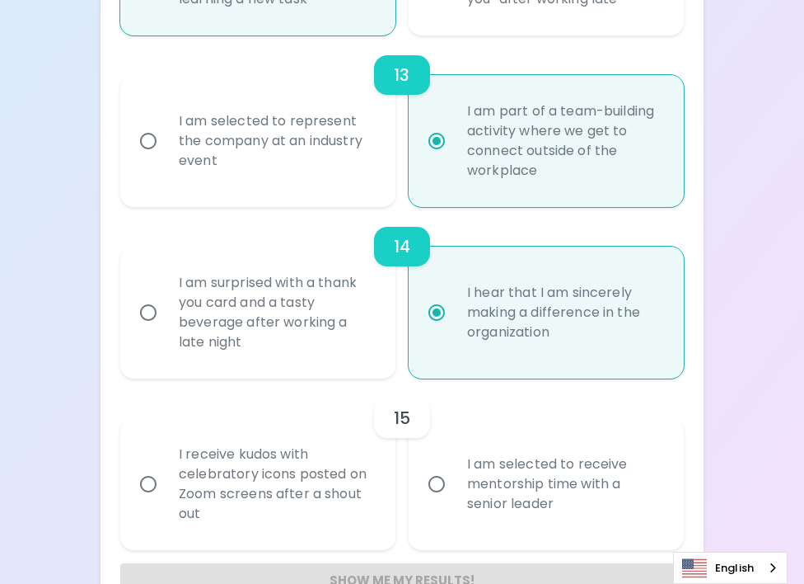
radio input "false"
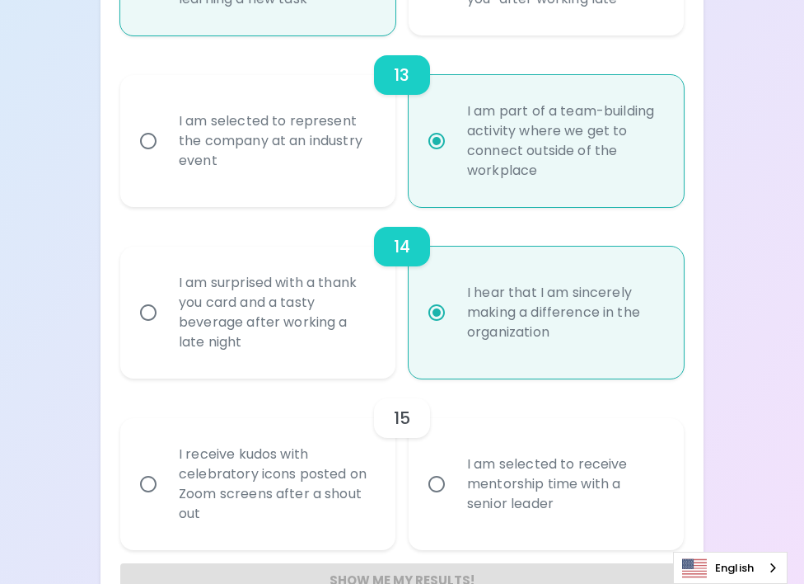
radio input "false"
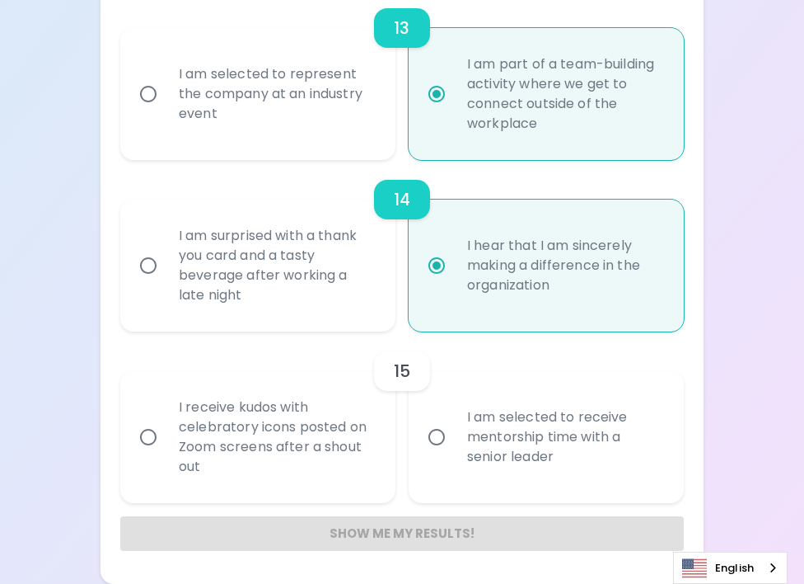
radio input "true"
click at [145, 432] on input "I receive kudos with celebratory icons posted on Zoom screens after a shout out" at bounding box center [148, 436] width 35 height 35
radio input "false"
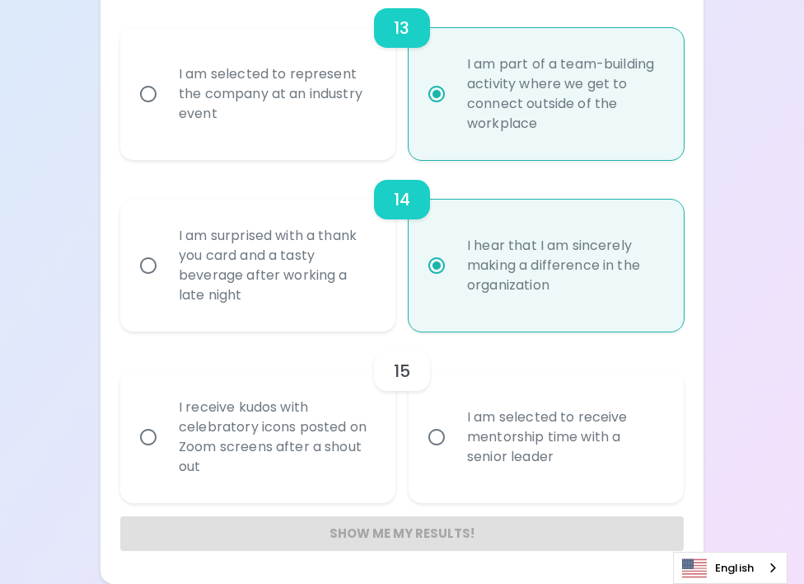
radio input "false"
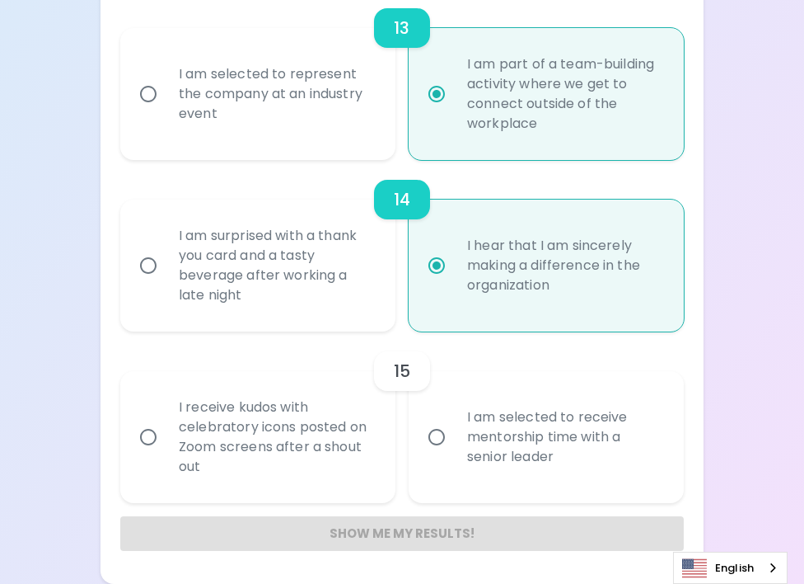
radio input "false"
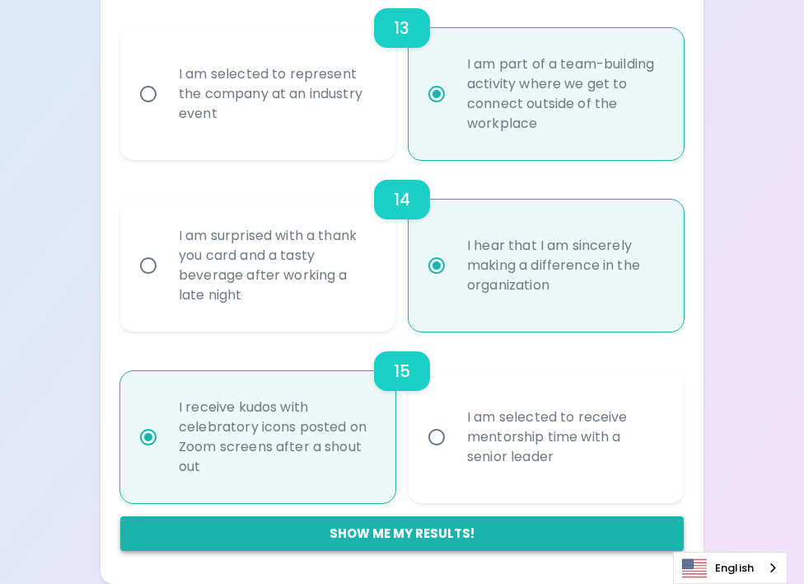
radio input "true"
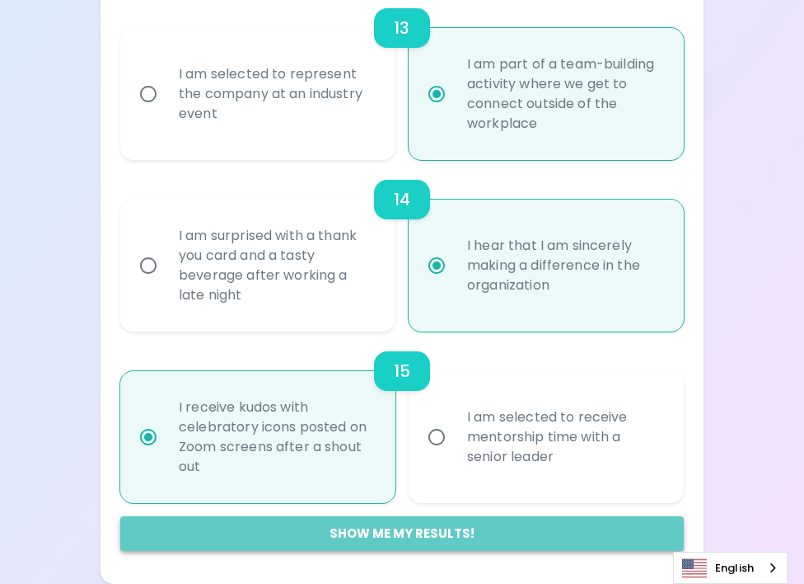
click at [400, 524] on button "Show me my results!" at bounding box center [402, 533] width 564 height 35
radio input "false"
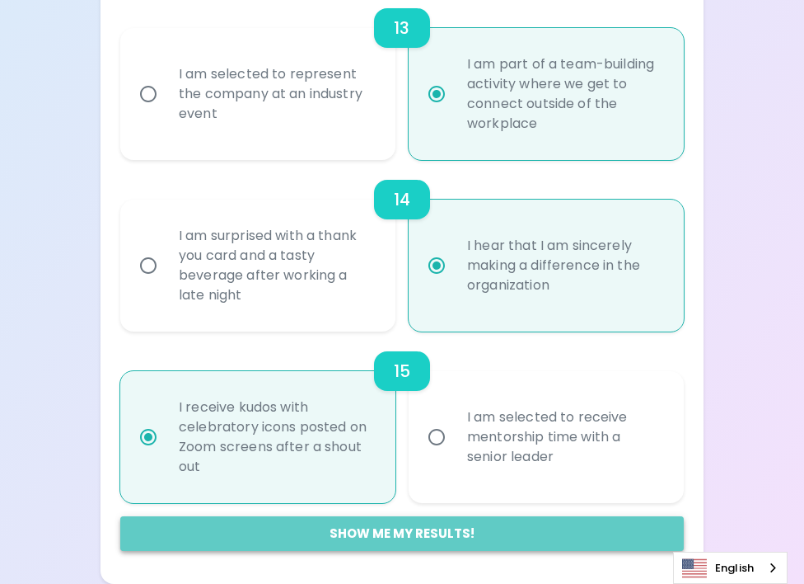
radio input "false"
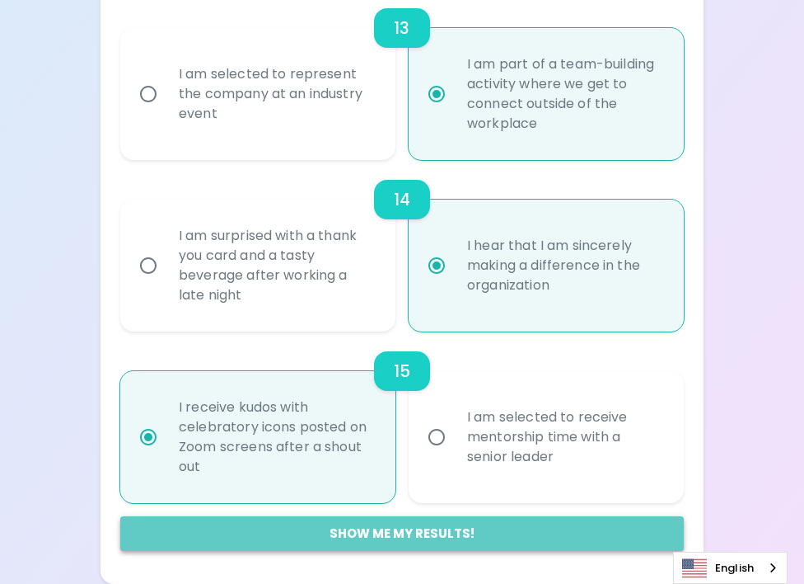
radio input "false"
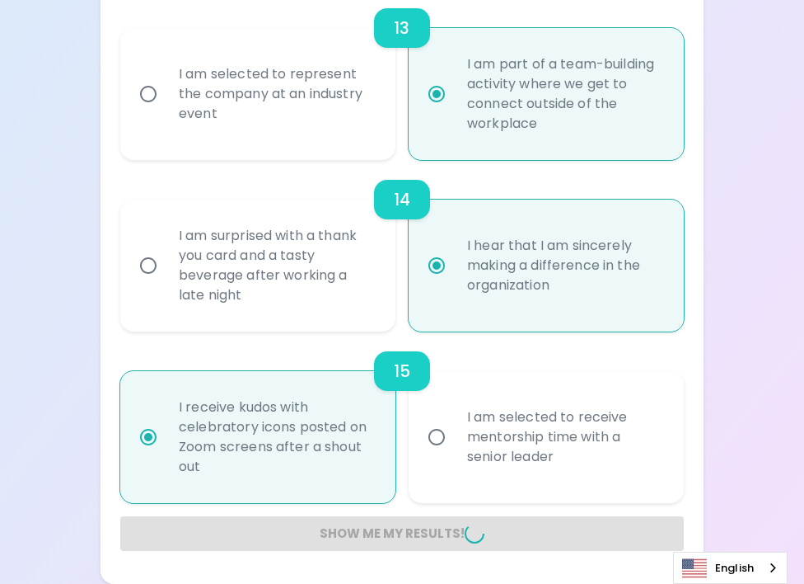
radio input "false"
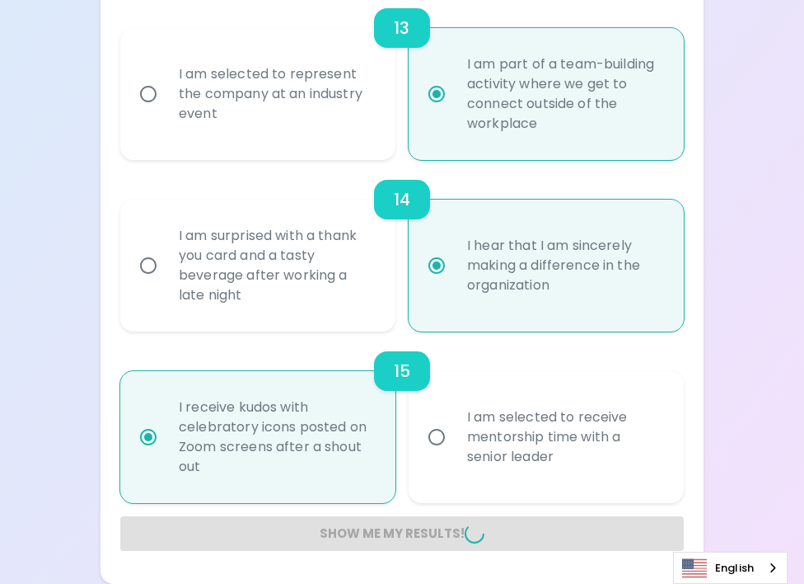
radio input "false"
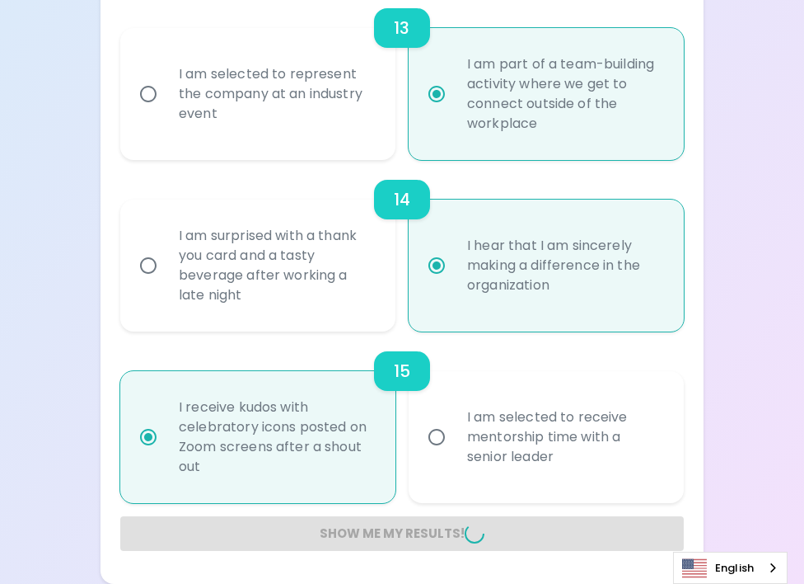
radio input "false"
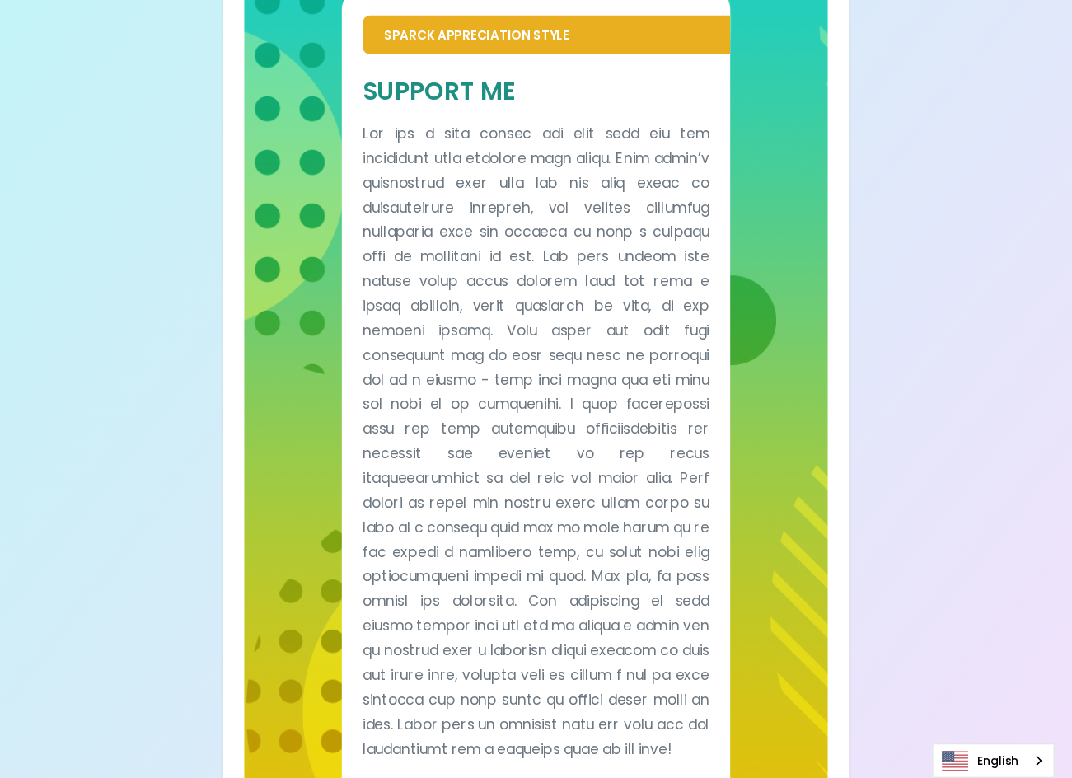
scroll to position [353, 0]
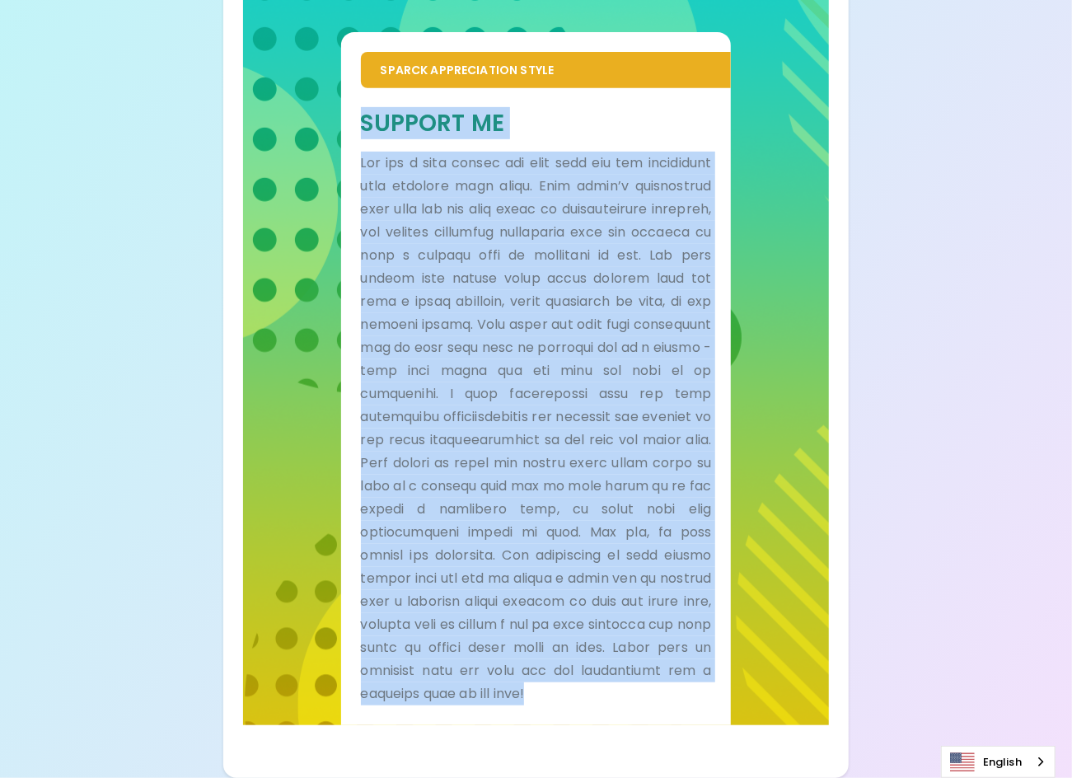
drag, startPoint x: 363, startPoint y: 89, endPoint x: 755, endPoint y: 715, distance: 738.4
click at [755, 583] on div "Sparck Appreciation Style Support Me" at bounding box center [536, 359] width 586 height 733
copy div "Loremip Do Sit ame c adip elitse doe temp inci utl etd magnaaliqu enim adminimv…"
click at [494, 108] on h5 "Support Me" at bounding box center [536, 123] width 351 height 30
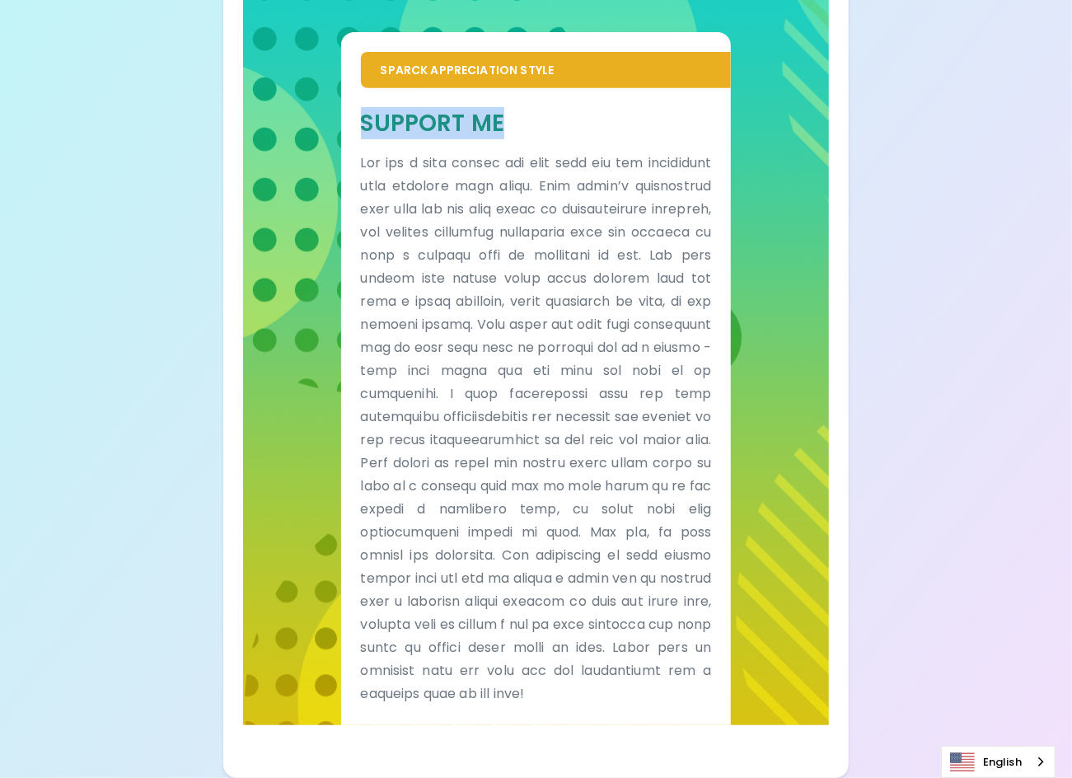
drag, startPoint x: 362, startPoint y: 98, endPoint x: 503, endPoint y: 106, distance: 141.2
click at [503, 108] on h5 "Support Me" at bounding box center [536, 123] width 351 height 30
copy h5 "Support Me"
